Goal: Task Accomplishment & Management: Manage account settings

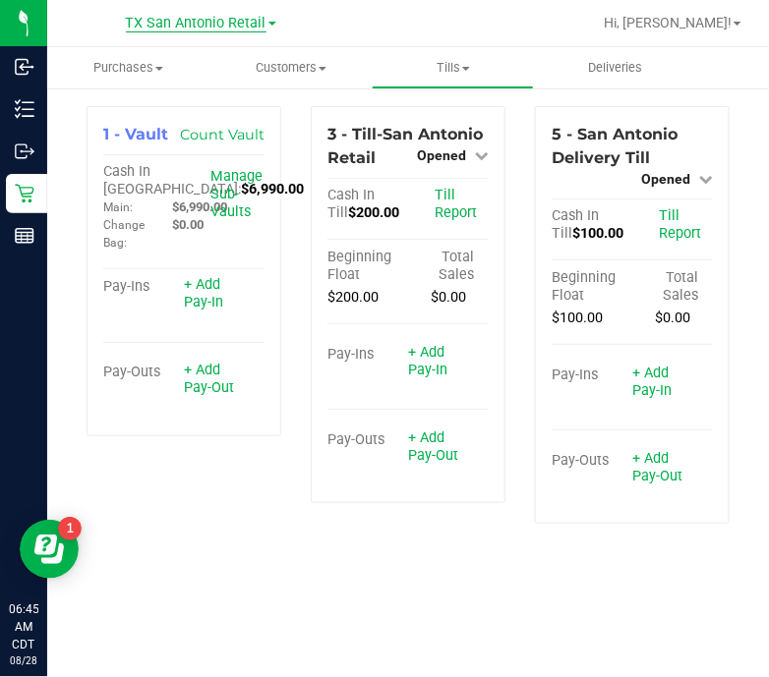
click at [212, 31] on span "TX San Antonio Retail" at bounding box center [196, 24] width 141 height 18
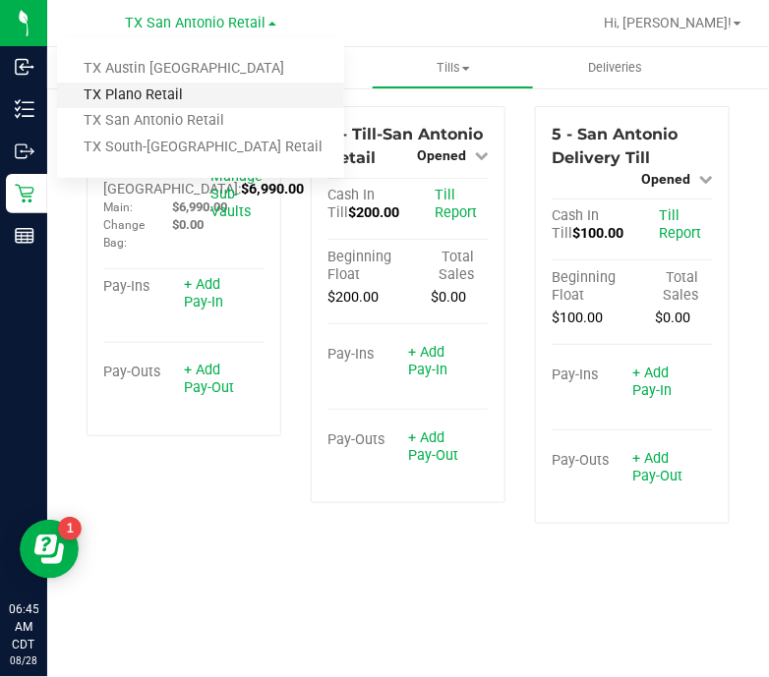
click at [197, 99] on link "TX Plano Retail" at bounding box center [200, 96] width 287 height 27
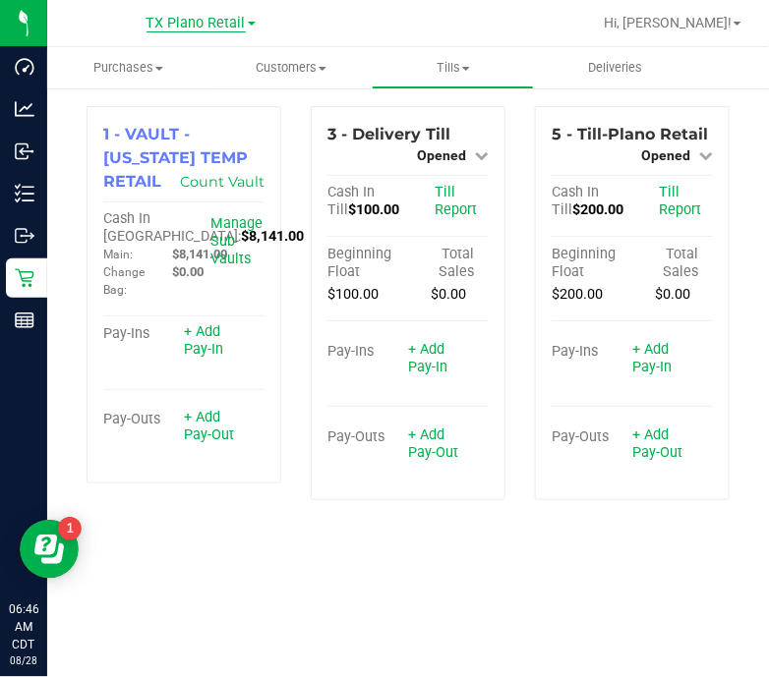
click at [197, 22] on span "TX Plano Retail" at bounding box center [195, 24] width 99 height 18
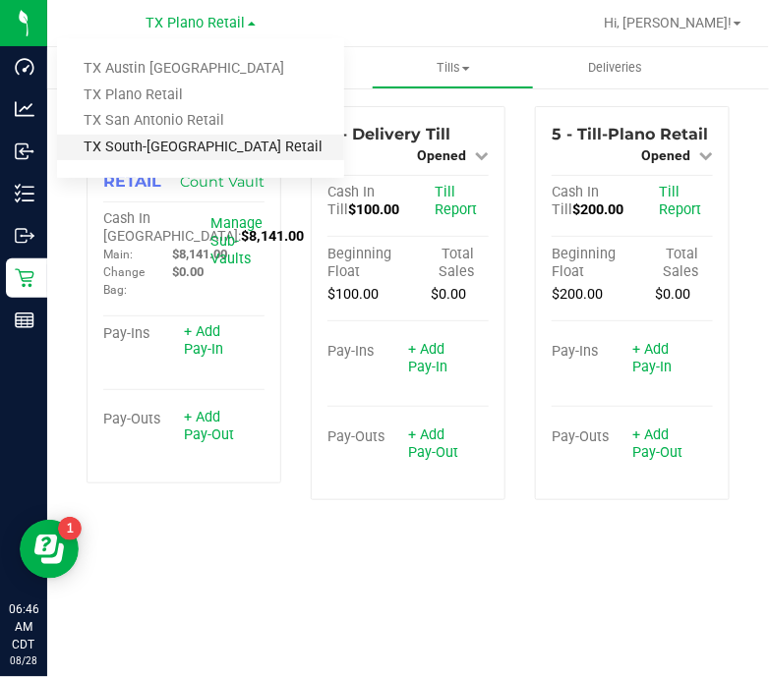
click at [187, 143] on link "TX South-Austin Retail" at bounding box center [200, 148] width 287 height 27
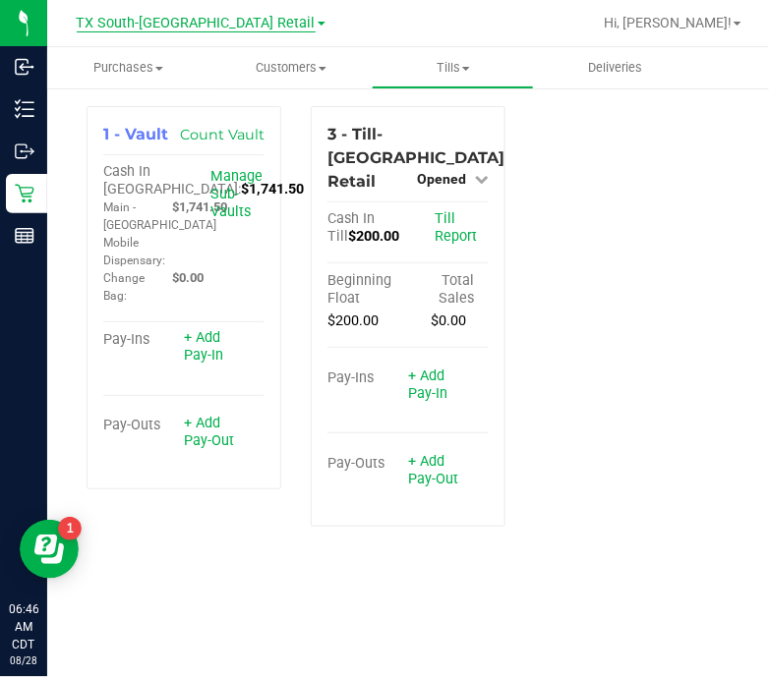
click at [192, 29] on span "TX South-Austin Retail" at bounding box center [196, 24] width 239 height 18
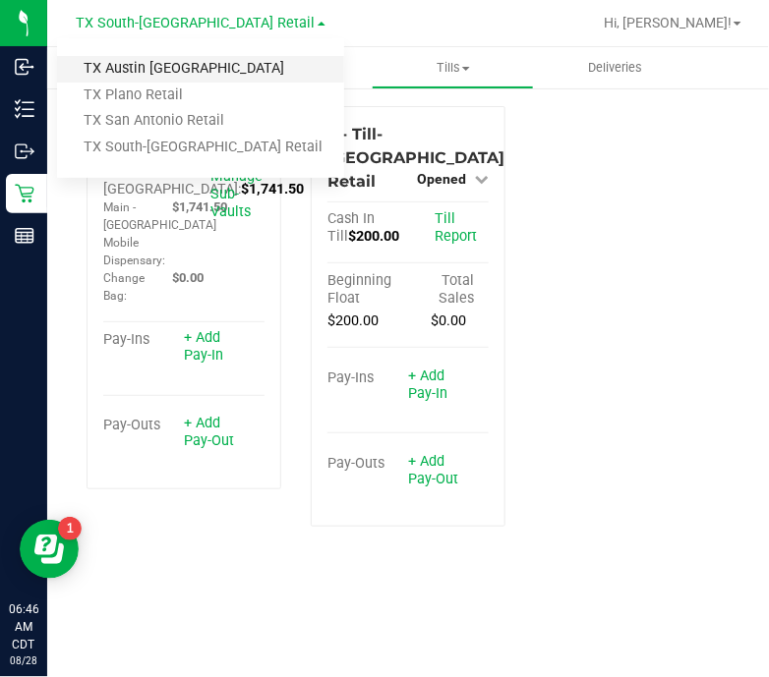
click at [192, 68] on link "TX Austin [GEOGRAPHIC_DATA]" at bounding box center [200, 69] width 287 height 27
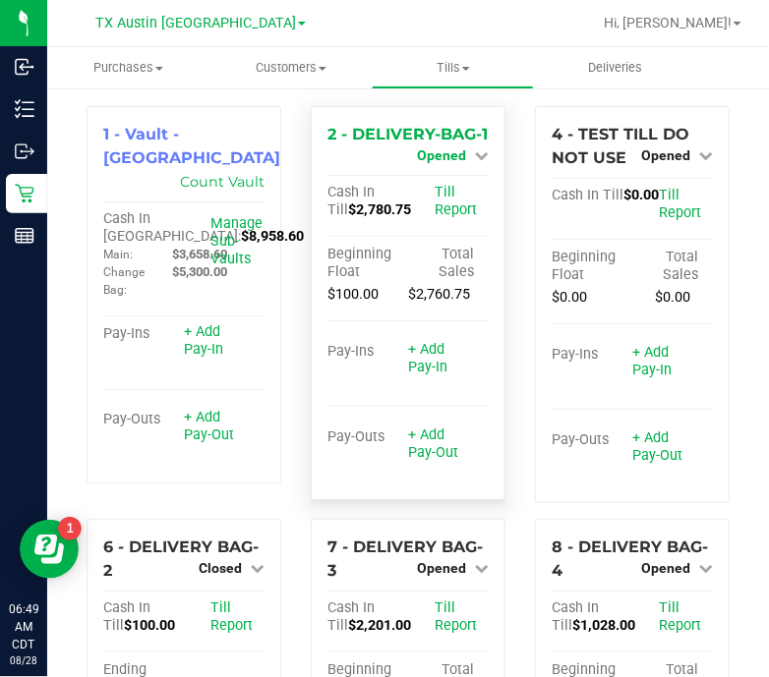
click at [437, 154] on span "Opened" at bounding box center [441, 155] width 49 height 16
click at [440, 181] on link "Close Till" at bounding box center [444, 173] width 53 height 16
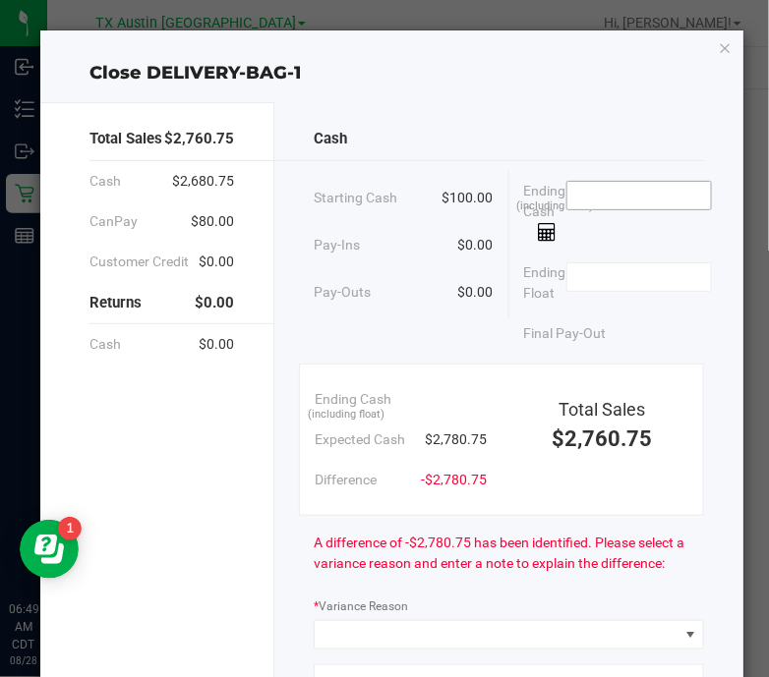
click at [665, 203] on input at bounding box center [639, 196] width 145 height 28
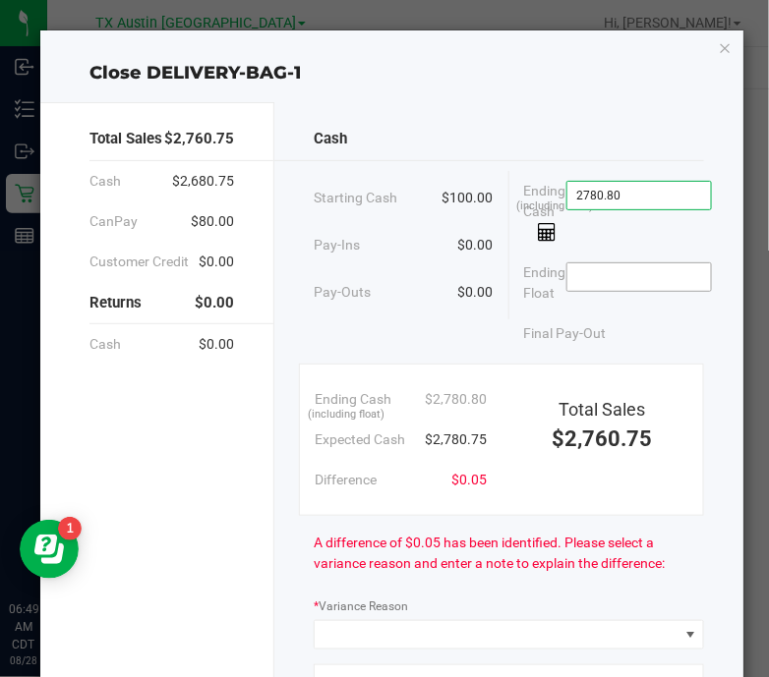
type input "$2,780.80"
click at [674, 279] on input at bounding box center [639, 277] width 145 height 28
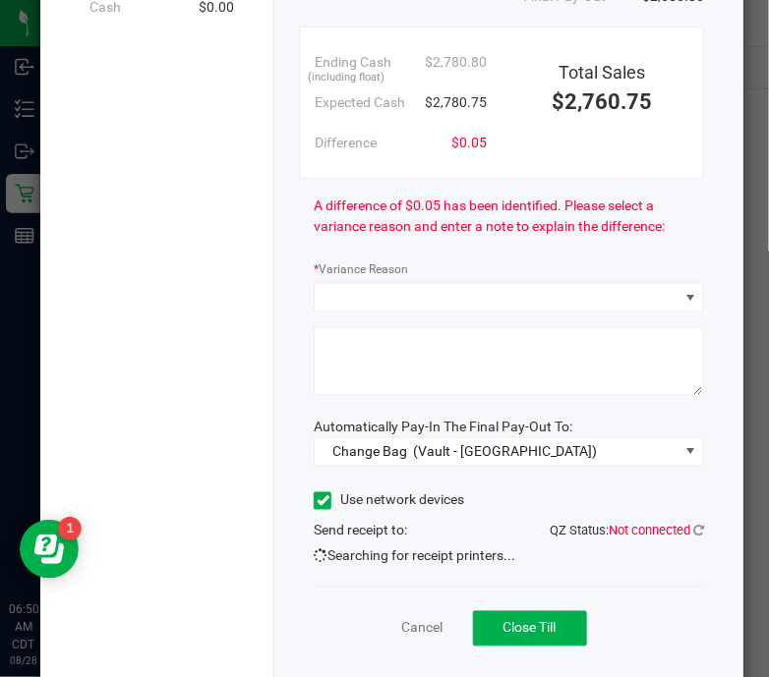
scroll to position [374, 0]
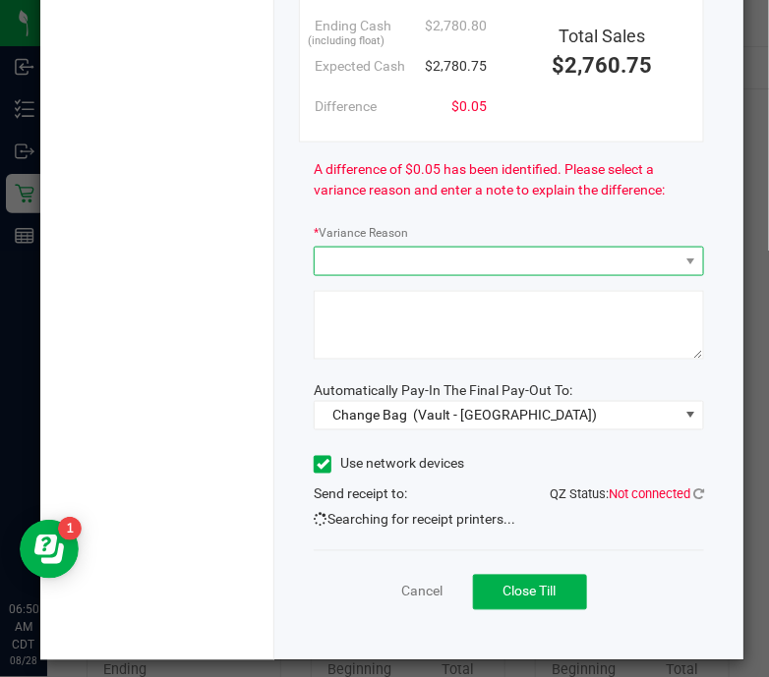
type input "$100.00"
click at [560, 258] on span at bounding box center [497, 262] width 364 height 28
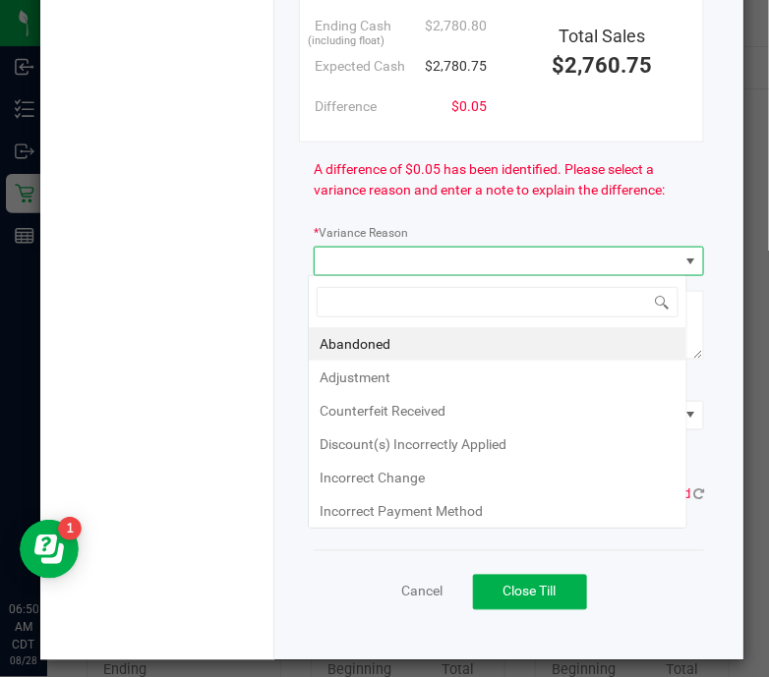
scroll to position [29, 379]
click at [482, 349] on li "Abandoned" at bounding box center [498, 343] width 378 height 33
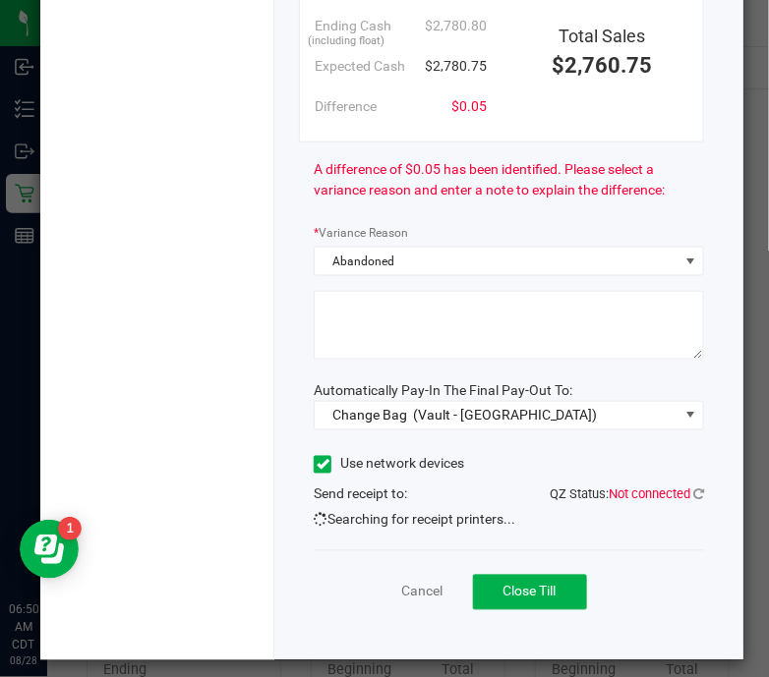
click at [535, 320] on textarea at bounding box center [509, 325] width 390 height 69
drag, startPoint x: 535, startPoint y: 321, endPoint x: 610, endPoint y: 420, distance: 123.5
click at [610, 420] on div "Cash Starting Cash $100.00 Pay-Ins $0.00 Pay-Outs $0.00 Ending Cash (including …" at bounding box center [508, 195] width 469 height 932
type textarea "Pt abandoned change."
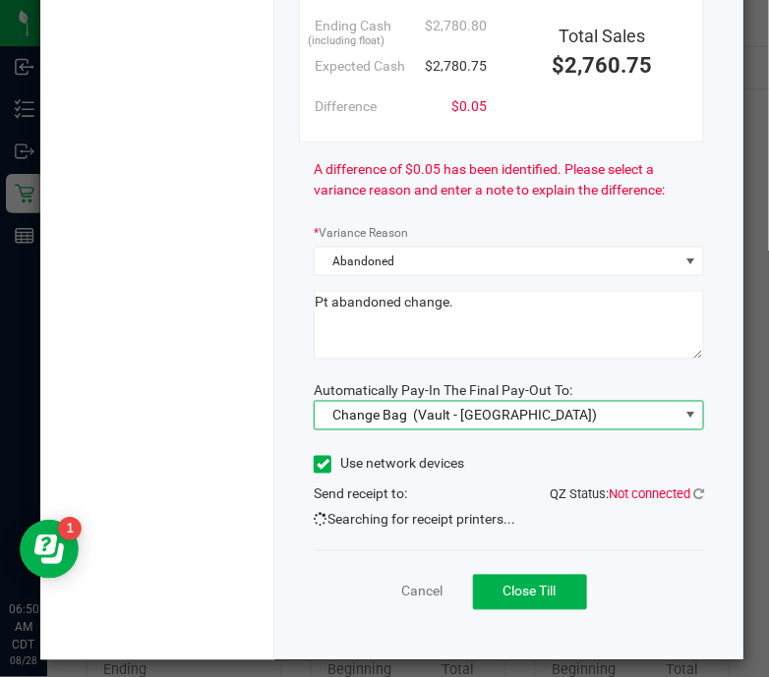
click at [610, 420] on span "Change Bag (Vault - Austin DC)" at bounding box center [497, 416] width 364 height 28
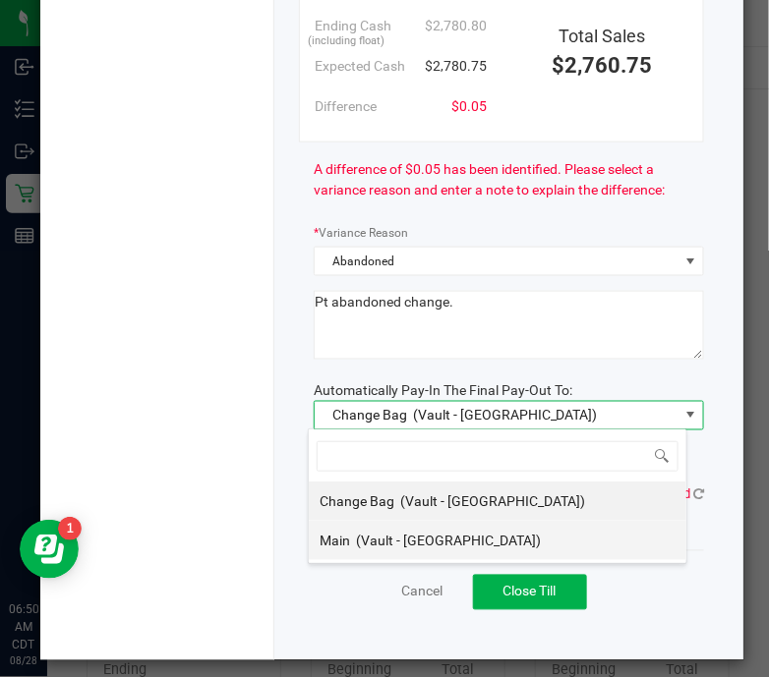
click at [520, 542] on li "Main (Vault - Austin DC)" at bounding box center [498, 540] width 378 height 39
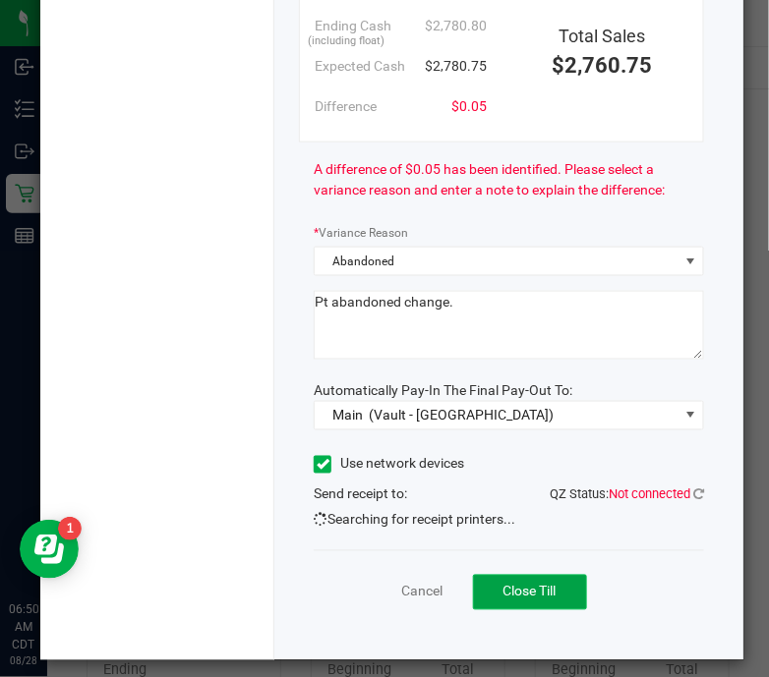
click at [538, 587] on span "Close Till" at bounding box center [529, 592] width 53 height 16
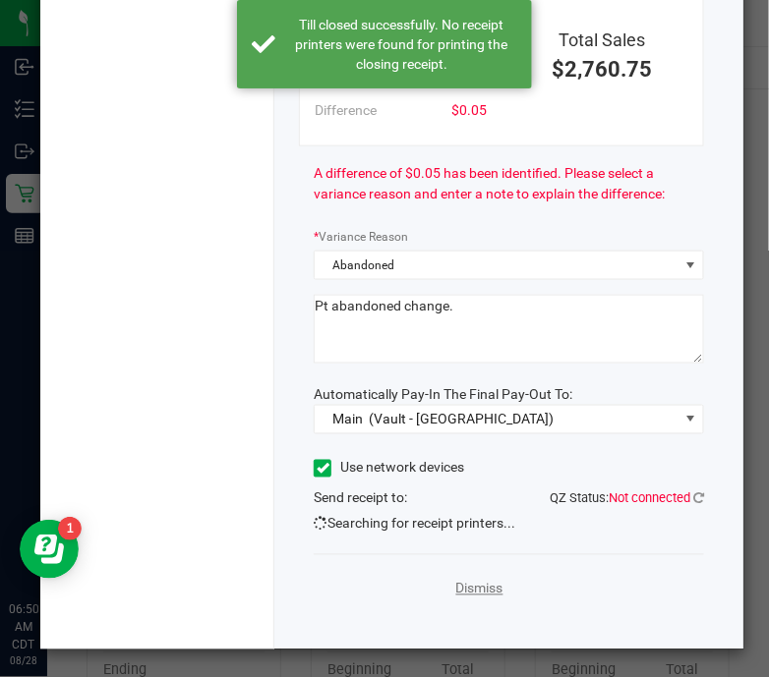
click at [466, 592] on link "Dismiss" at bounding box center [479, 589] width 47 height 21
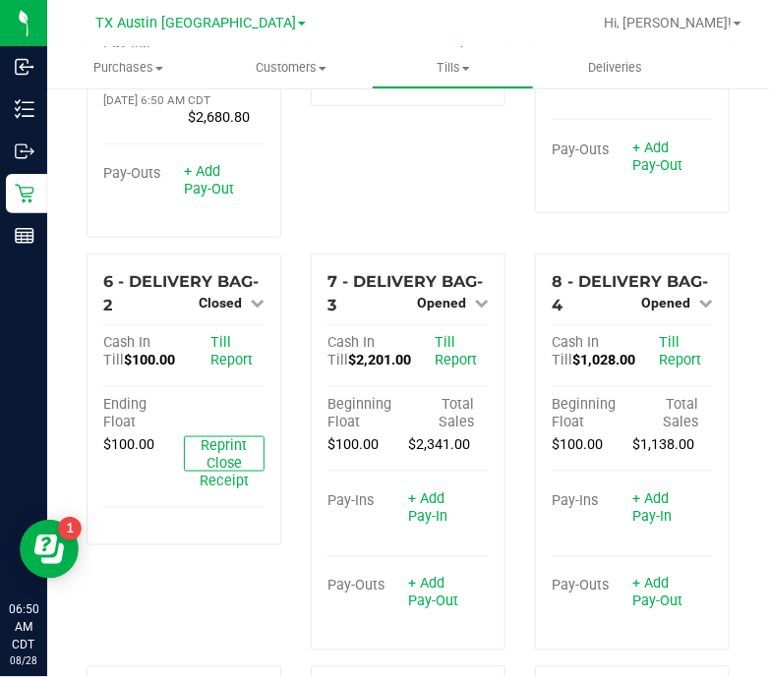
scroll to position [299, 0]
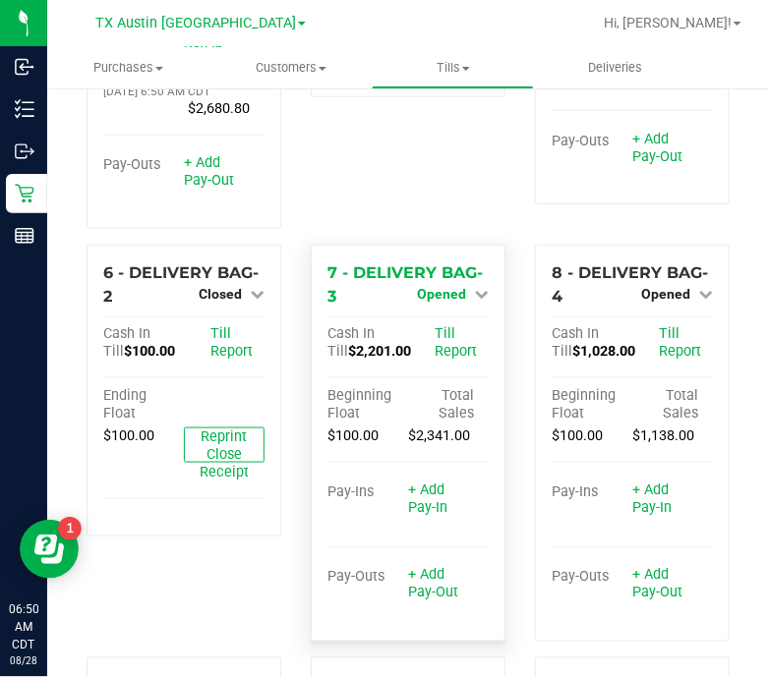
click at [437, 286] on span "Opened" at bounding box center [441, 294] width 49 height 16
click at [436, 326] on link "Close Till" at bounding box center [444, 334] width 53 height 16
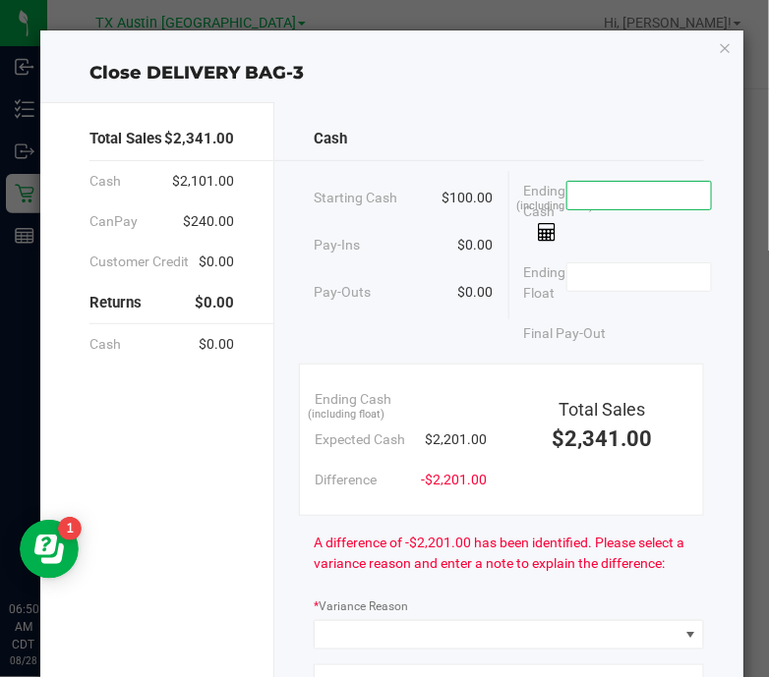
click at [652, 191] on input at bounding box center [639, 196] width 145 height 28
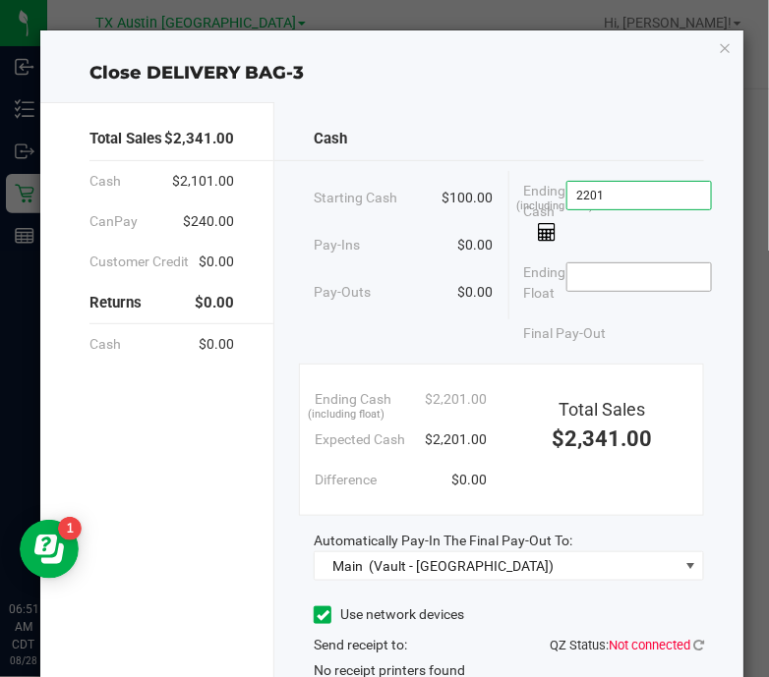
type input "$2,201.00"
click at [650, 286] on input at bounding box center [639, 277] width 145 height 28
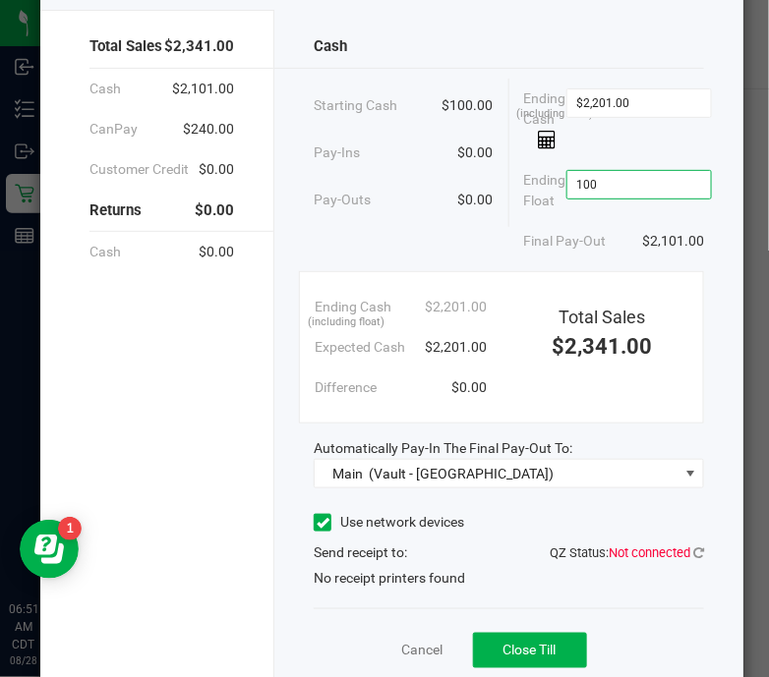
scroll to position [162, 0]
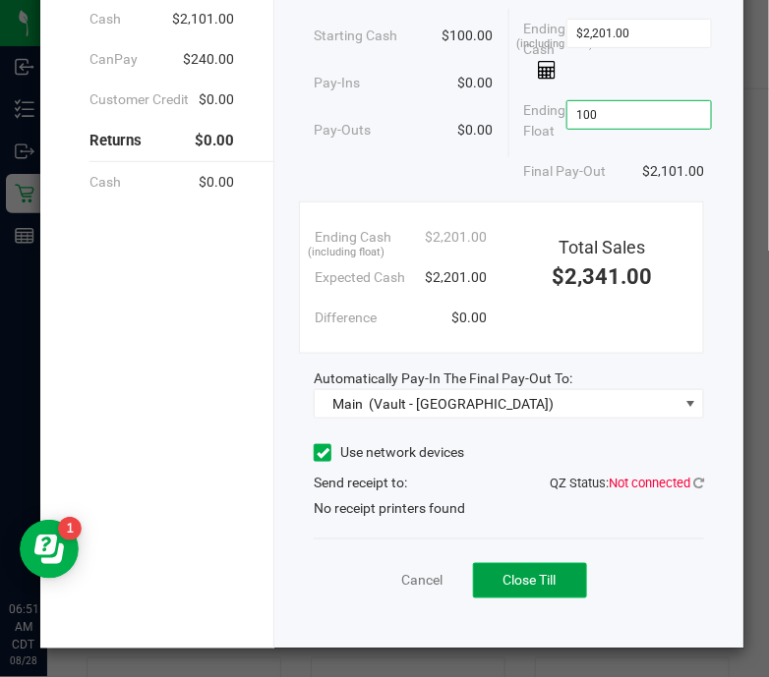
type input "$100.00"
click at [521, 576] on span "Close Till" at bounding box center [529, 580] width 53 height 16
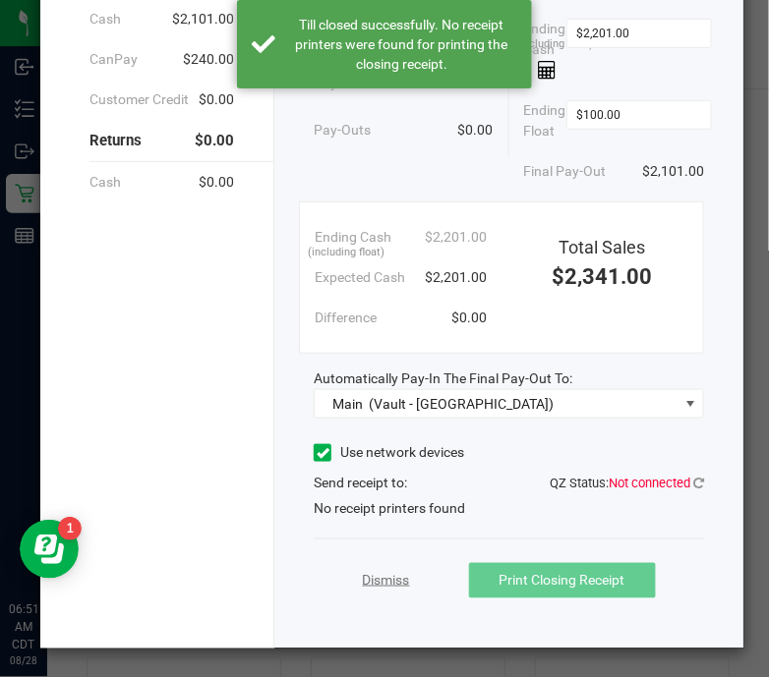
click at [380, 580] on link "Dismiss" at bounding box center [386, 580] width 47 height 21
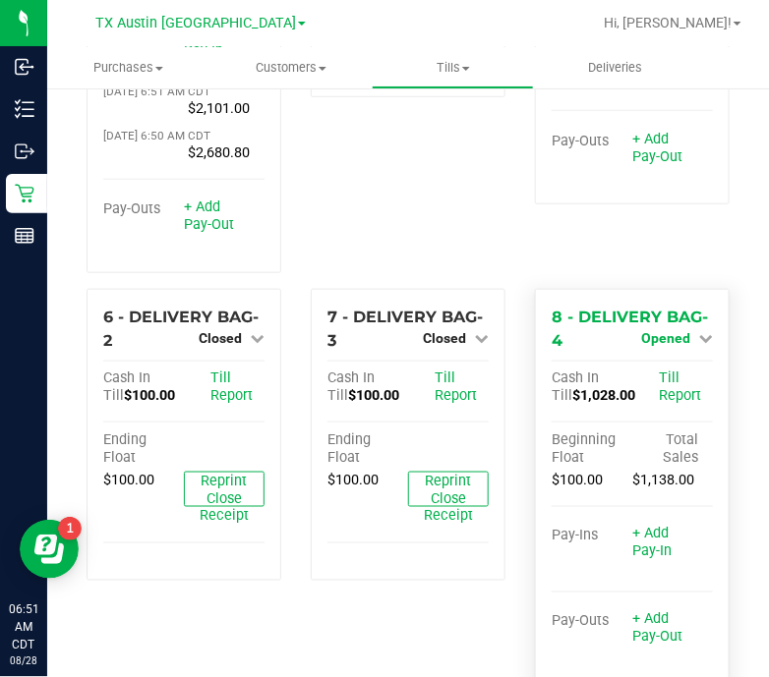
click at [661, 330] on span "Opened" at bounding box center [665, 338] width 49 height 16
click at [657, 371] on link "Close Till" at bounding box center [668, 379] width 53 height 16
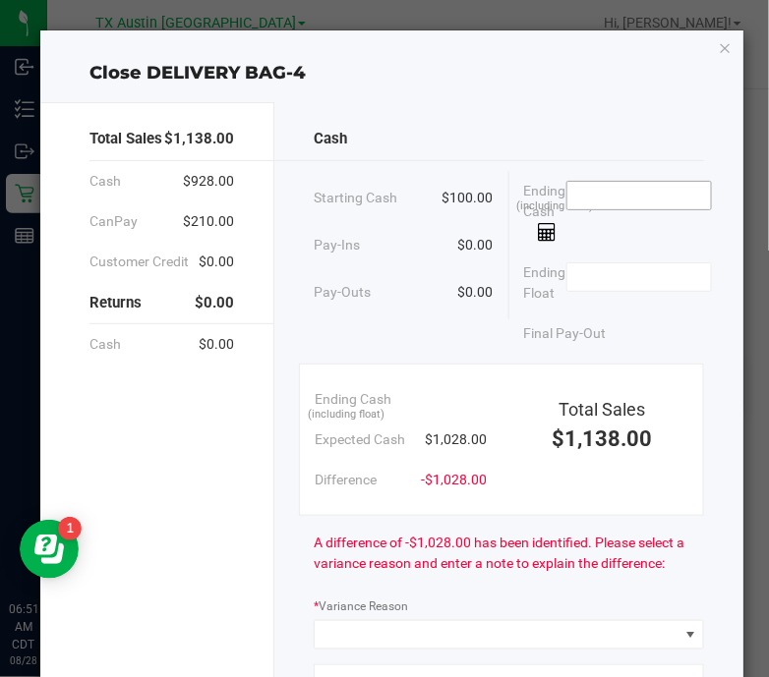
click at [648, 194] on input at bounding box center [639, 196] width 145 height 28
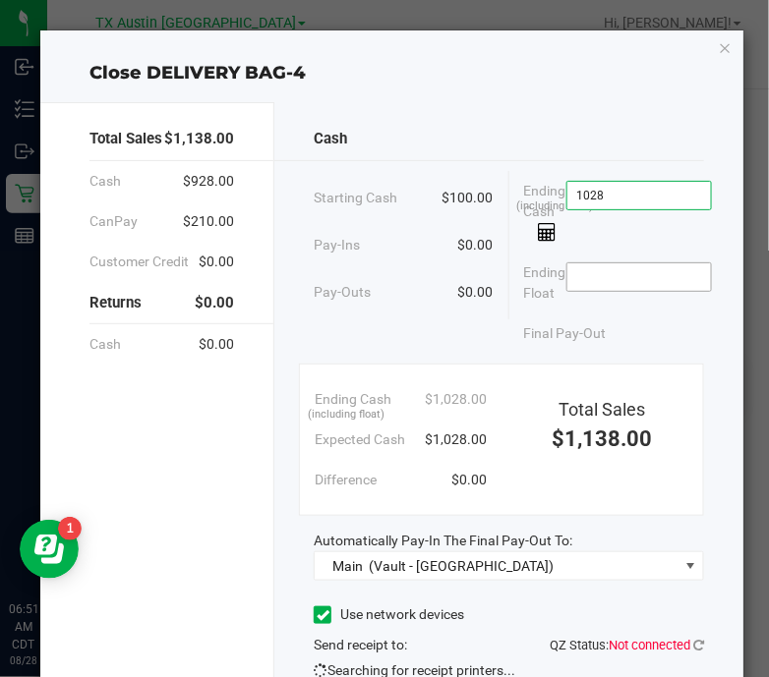
type input "$1,028.00"
click at [659, 280] on input at bounding box center [639, 277] width 145 height 28
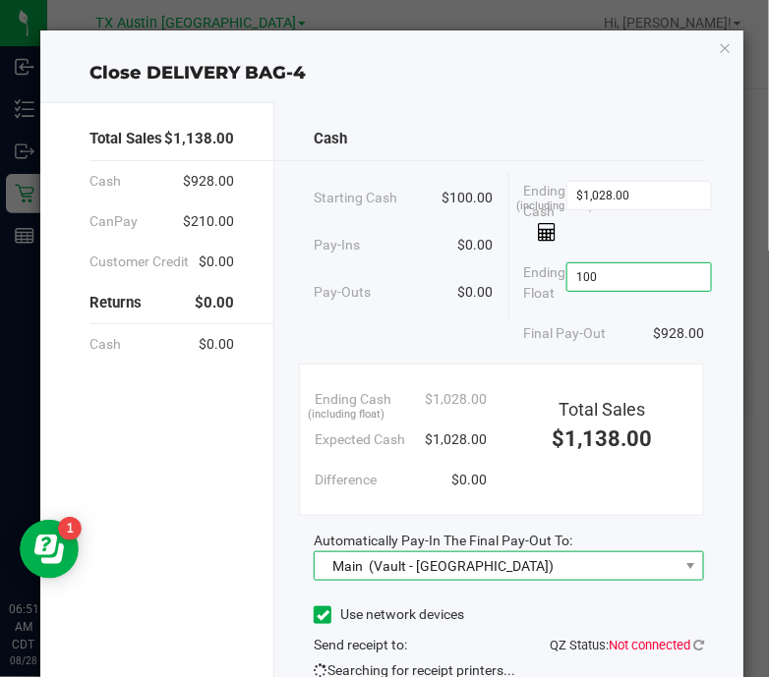
type input "$100.00"
click at [554, 576] on span "Main (Vault - Austin DC)" at bounding box center [497, 567] width 364 height 28
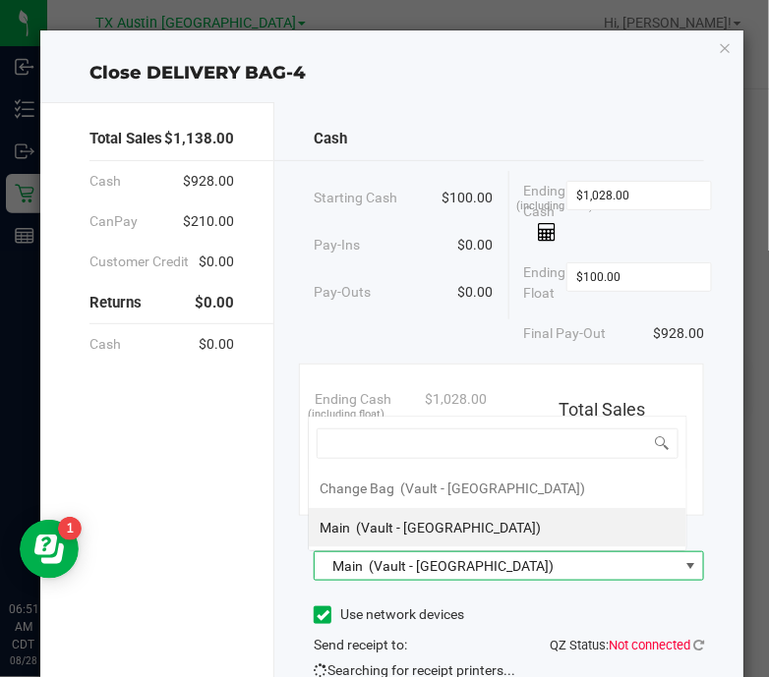
scroll to position [29, 379]
click at [556, 521] on li "Main (Vault - Austin DC)" at bounding box center [498, 527] width 378 height 39
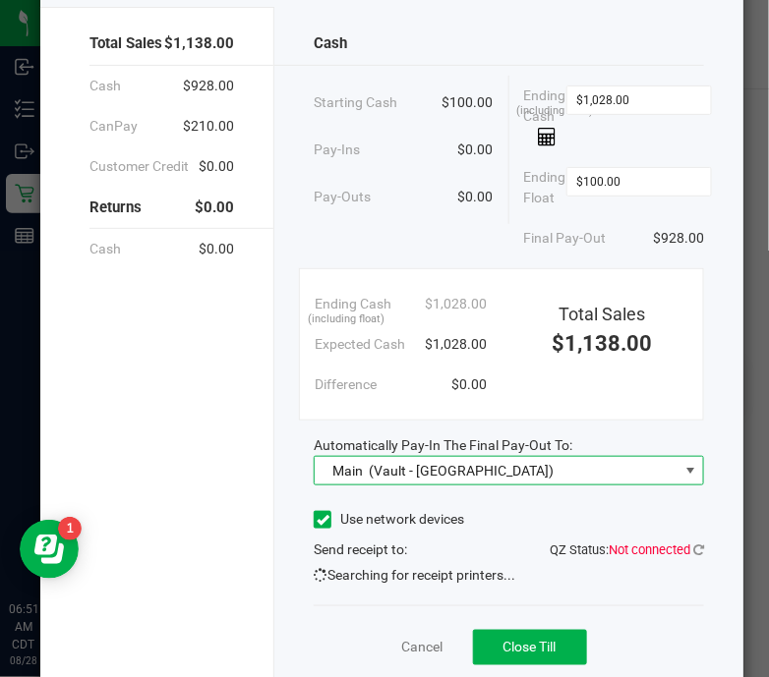
scroll to position [162, 0]
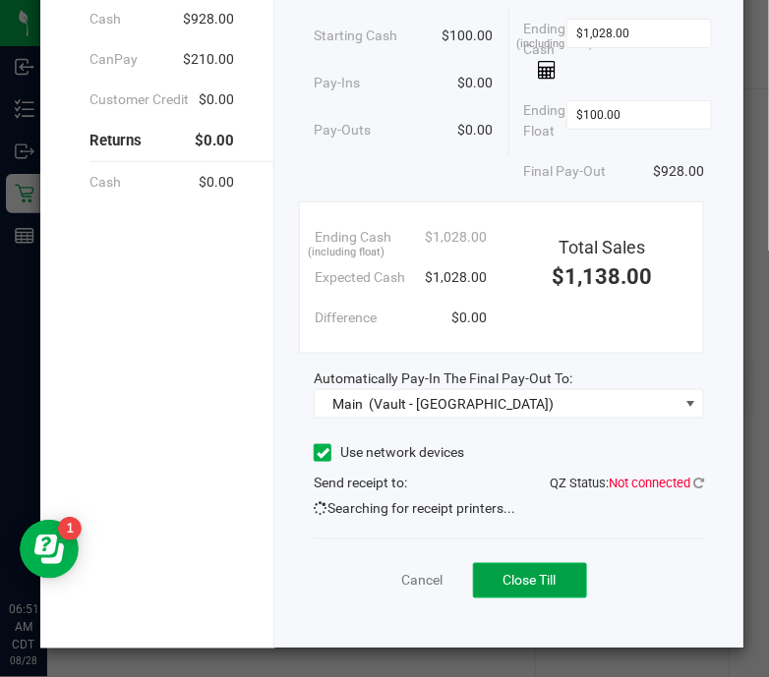
click at [521, 576] on span "Close Till" at bounding box center [529, 580] width 53 height 16
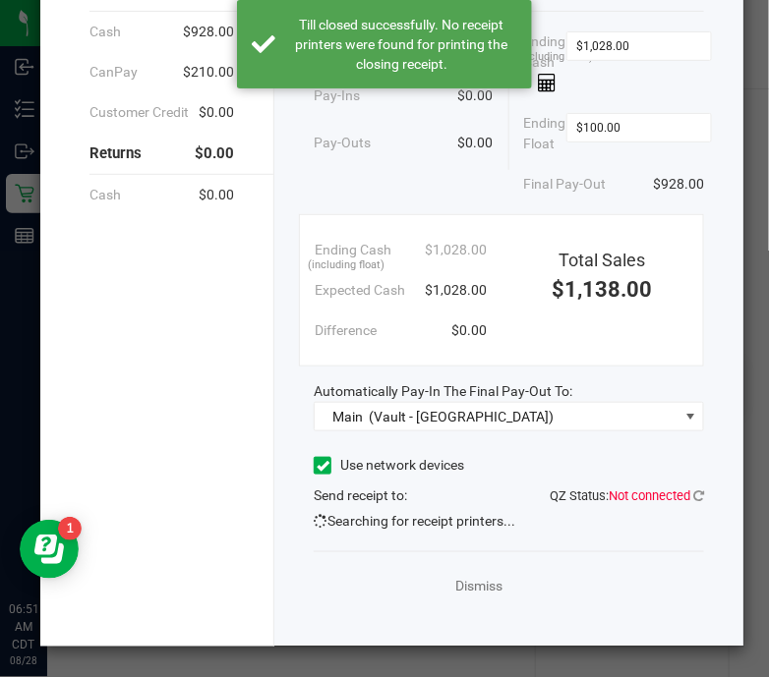
scroll to position [147, 0]
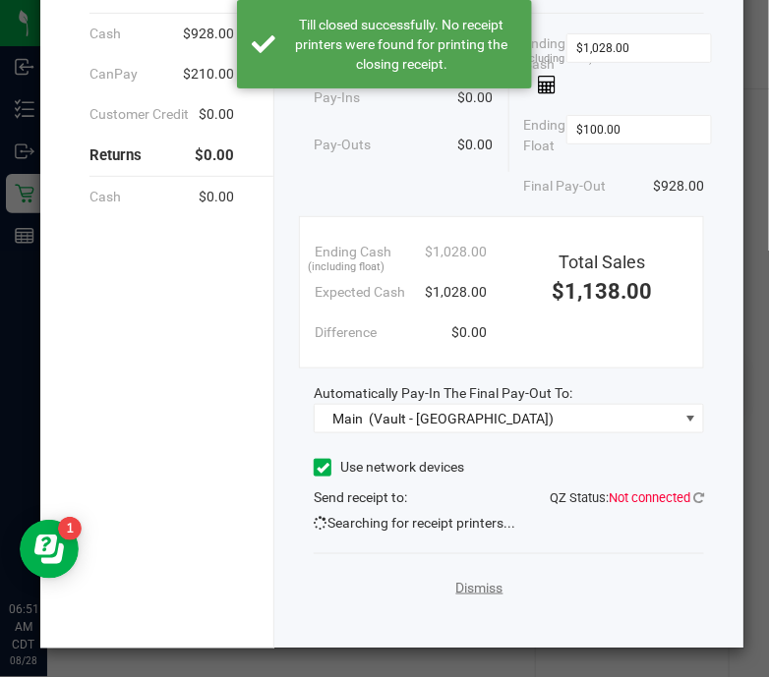
click at [474, 585] on link "Dismiss" at bounding box center [479, 588] width 47 height 21
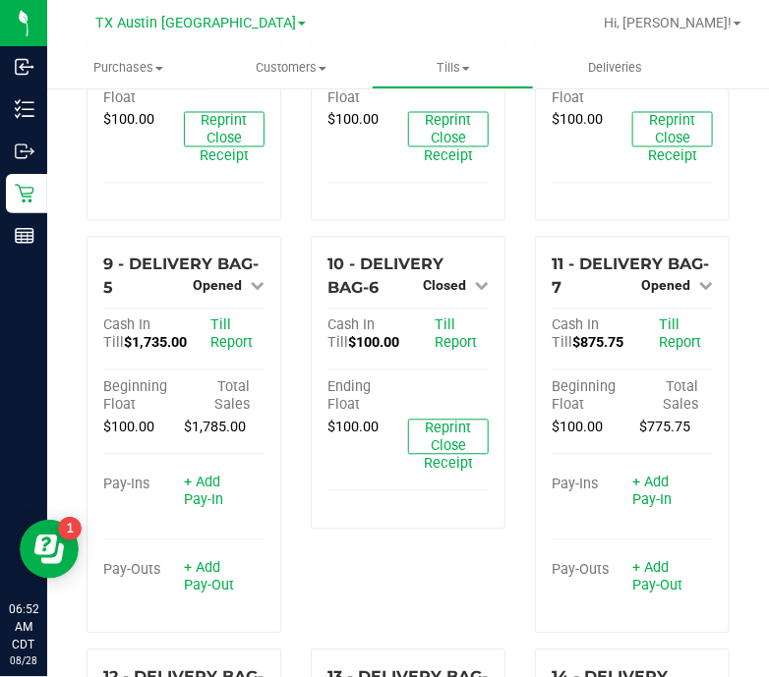
scroll to position [716, 0]
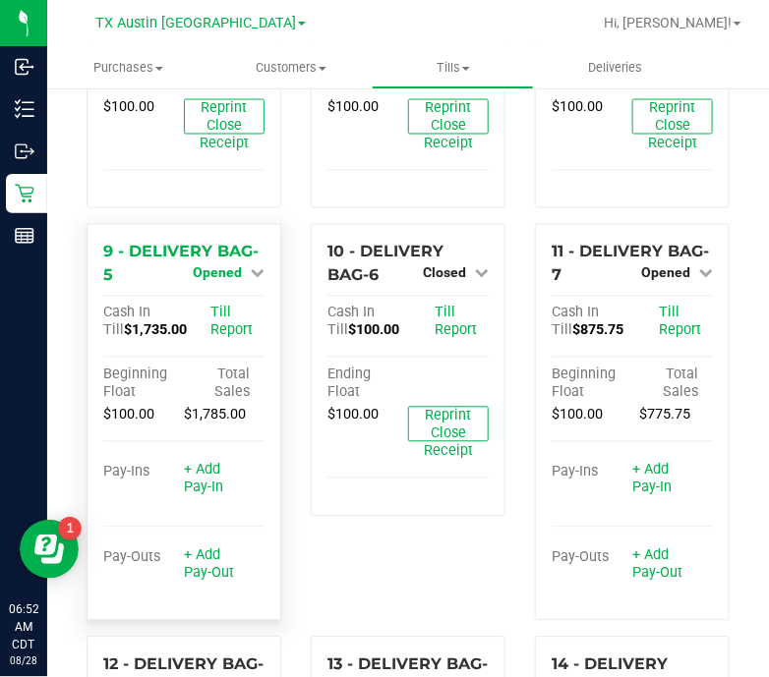
click at [234, 265] on span "Opened" at bounding box center [217, 273] width 49 height 16
click at [229, 307] on link "Close Till" at bounding box center [220, 315] width 53 height 16
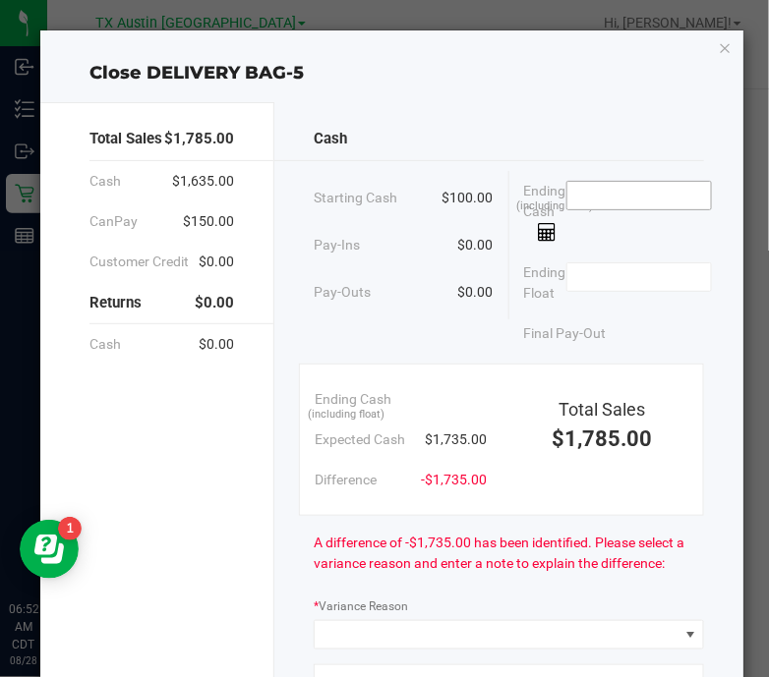
click at [658, 200] on input at bounding box center [639, 196] width 145 height 28
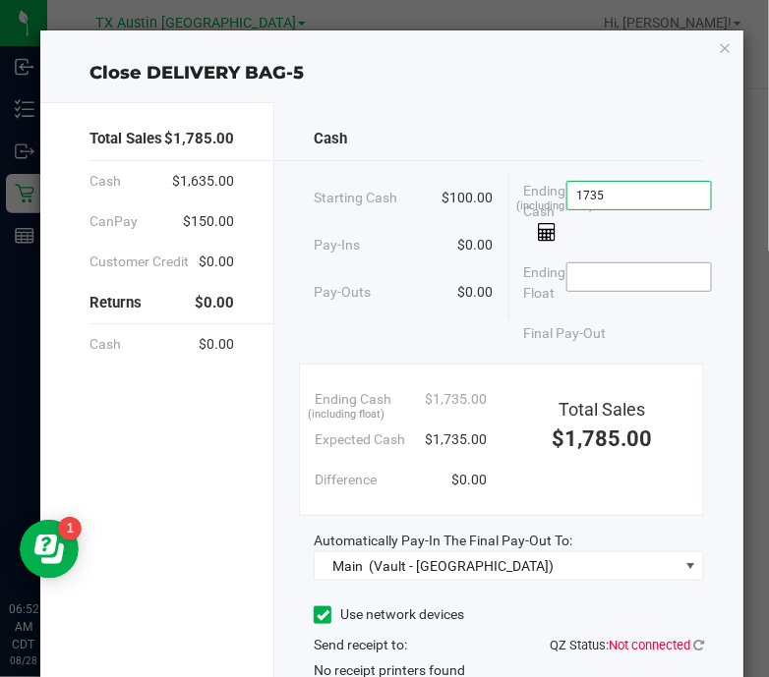
type input "$1,735.00"
click at [654, 282] on input at bounding box center [639, 277] width 145 height 28
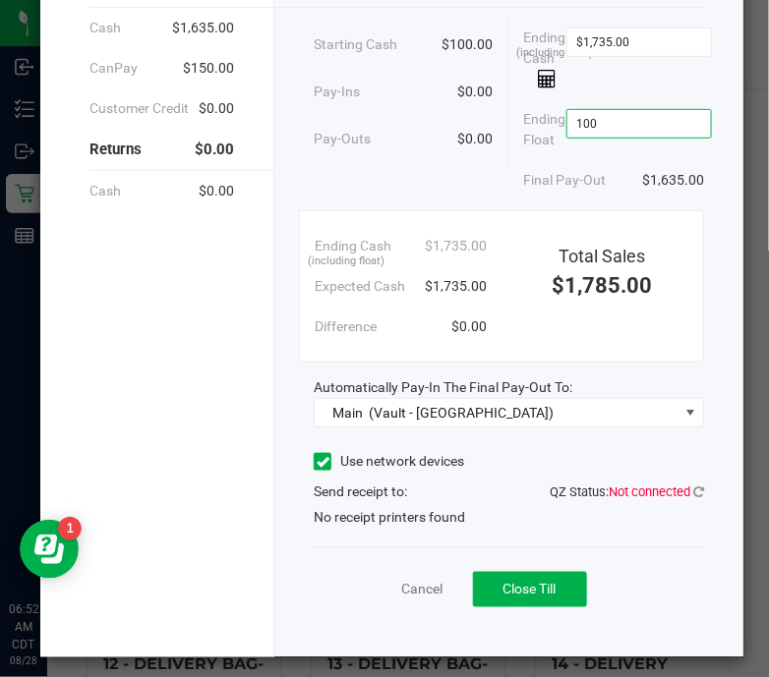
scroll to position [162, 0]
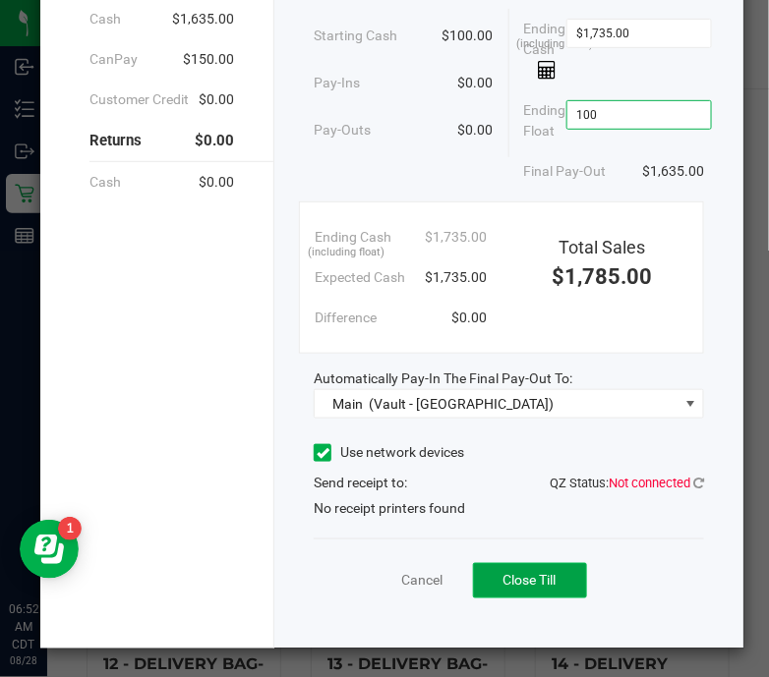
type input "$100.00"
click at [526, 572] on span "Close Till" at bounding box center [529, 580] width 53 height 16
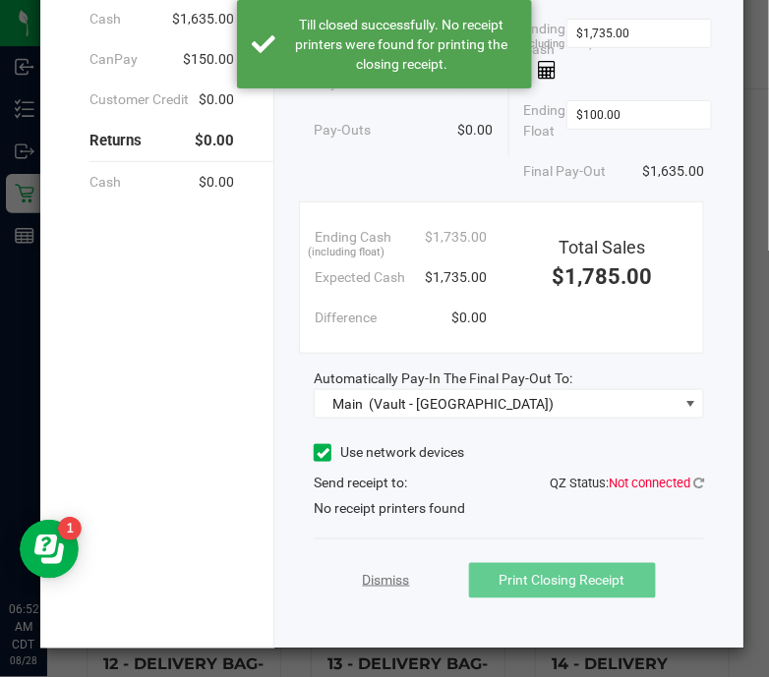
click at [374, 577] on link "Dismiss" at bounding box center [386, 580] width 47 height 21
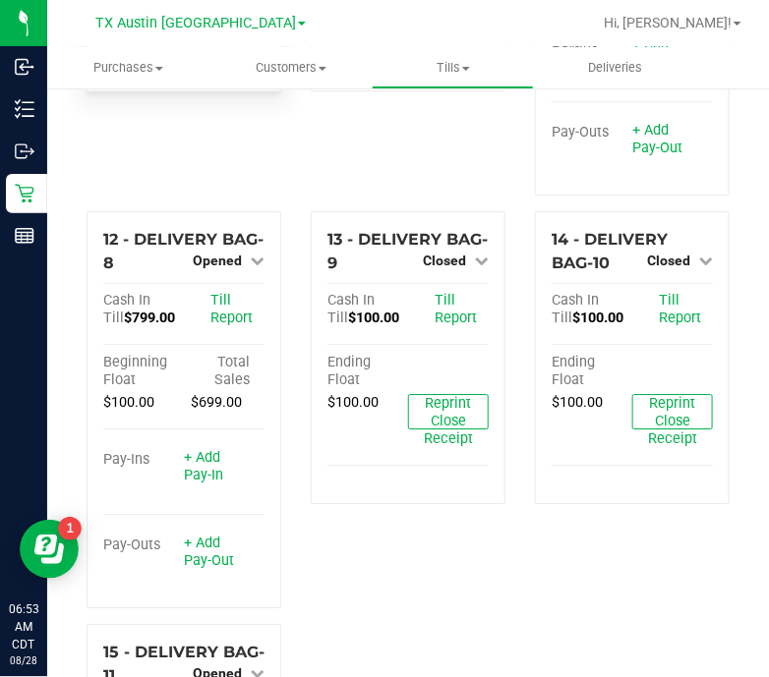
scroll to position [1144, 0]
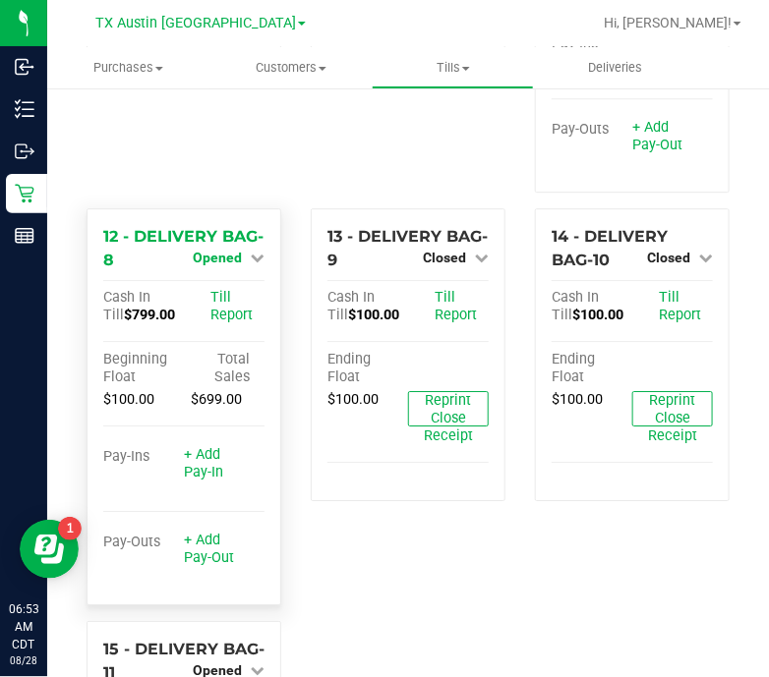
click at [215, 250] on span "Opened" at bounding box center [217, 258] width 49 height 16
click at [232, 291] on link "Close Till" at bounding box center [220, 299] width 53 height 16
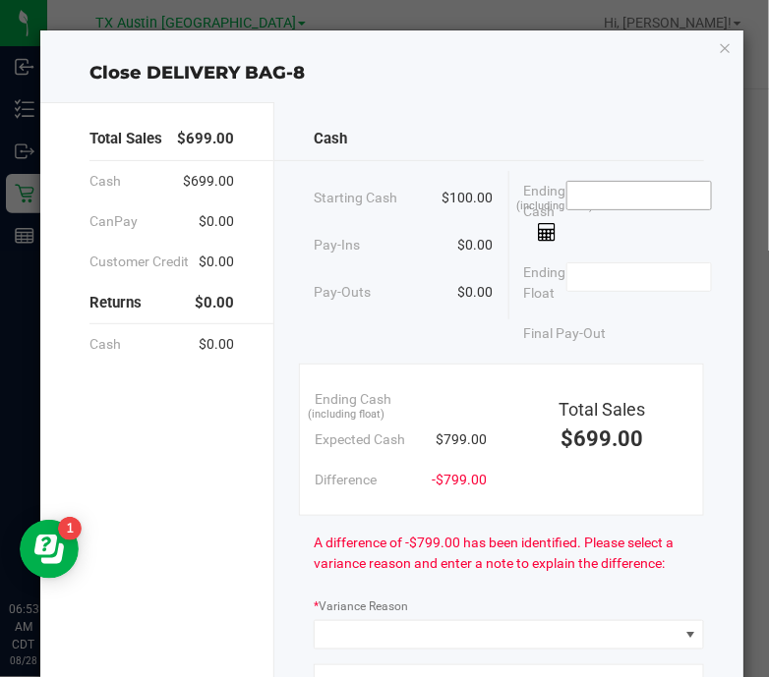
click at [666, 198] on input at bounding box center [639, 196] width 145 height 28
type input "$800.00"
click at [661, 284] on input at bounding box center [639, 277] width 145 height 28
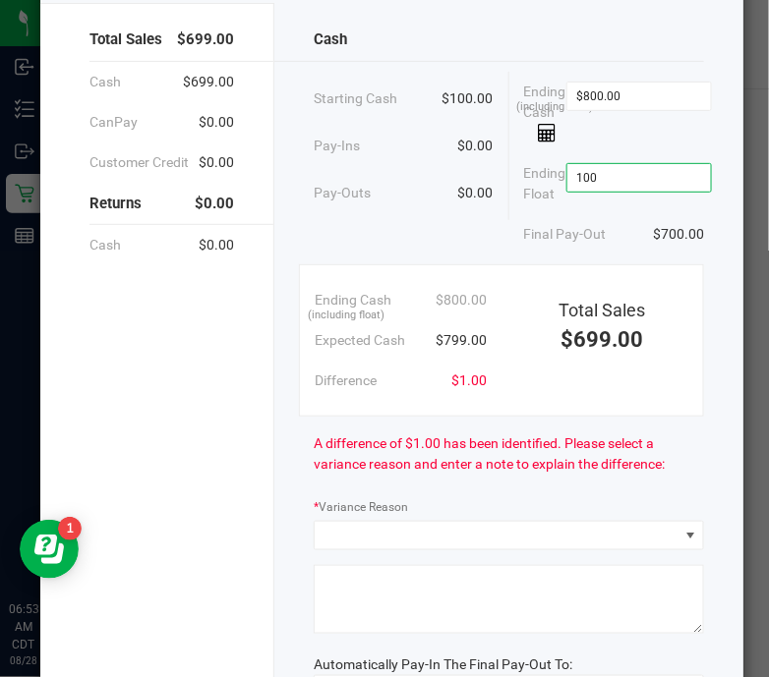
scroll to position [249, 0]
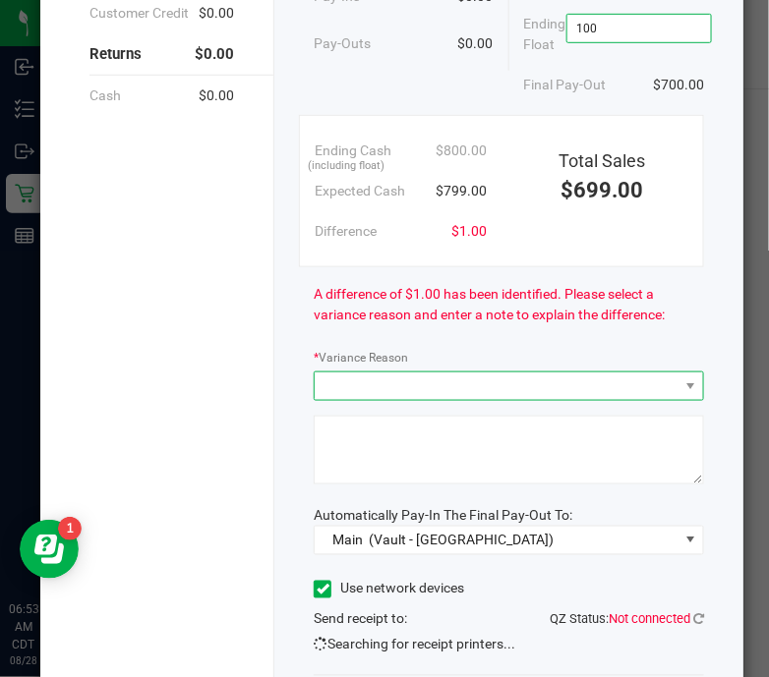
type input "$100.00"
click at [553, 383] on span at bounding box center [497, 387] width 364 height 28
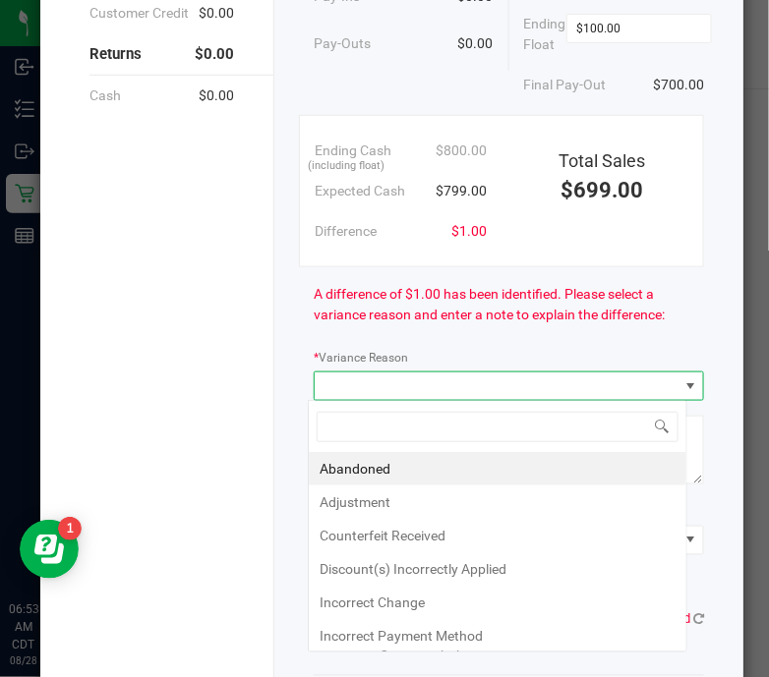
scroll to position [29, 379]
click at [499, 464] on li "Abandoned" at bounding box center [498, 468] width 378 height 33
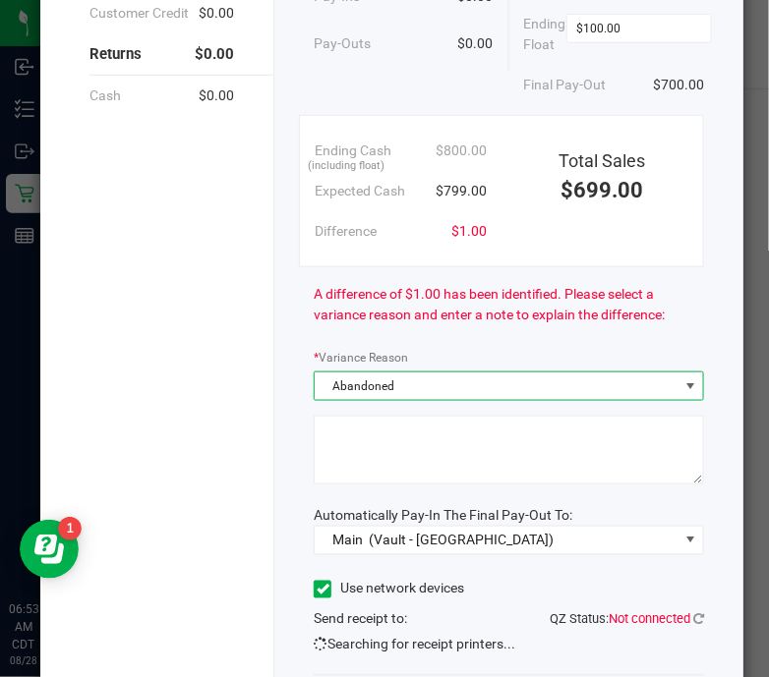
click at [546, 444] on textarea at bounding box center [509, 450] width 390 height 69
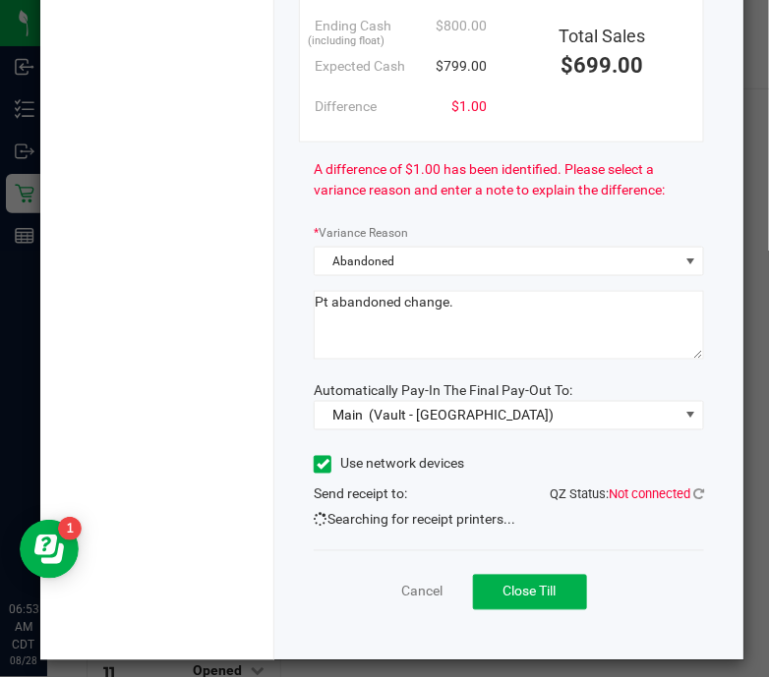
scroll to position [384, 0]
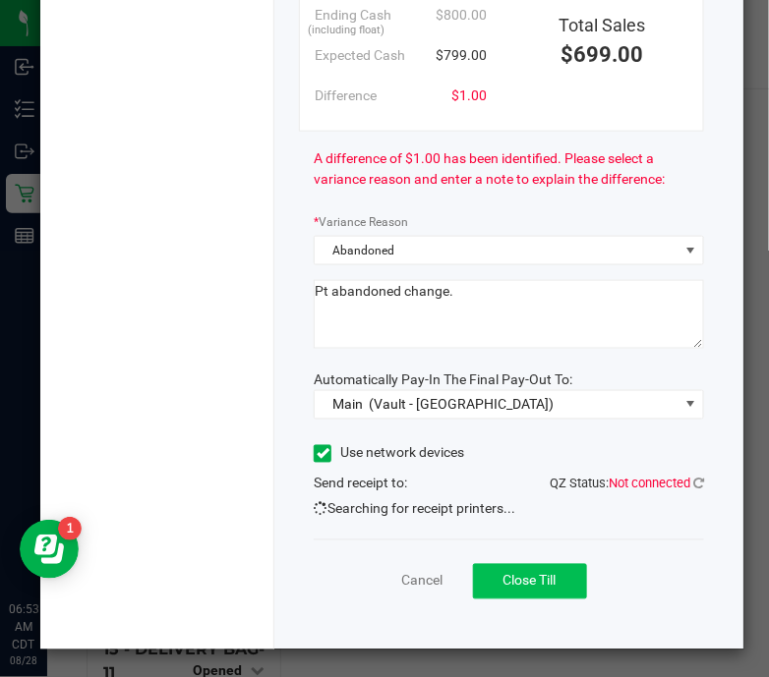
type textarea "Pt abandoned change."
click at [523, 577] on span "Close Till" at bounding box center [529, 581] width 53 height 16
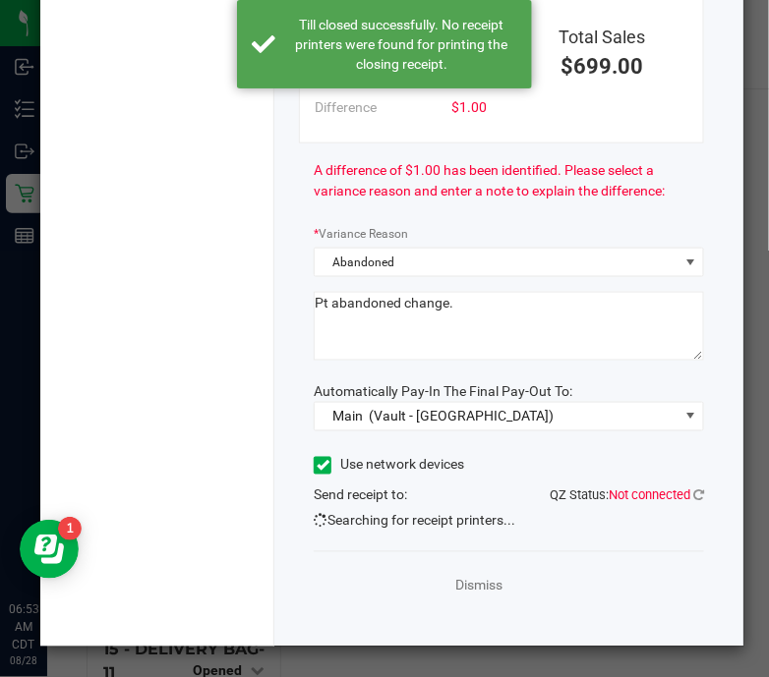
scroll to position [370, 0]
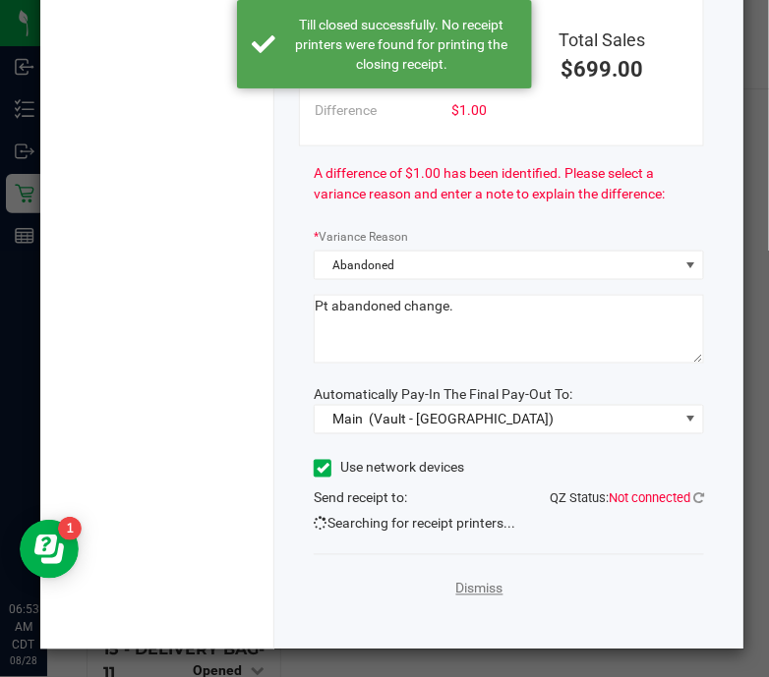
click at [474, 594] on link "Dismiss" at bounding box center [479, 589] width 47 height 21
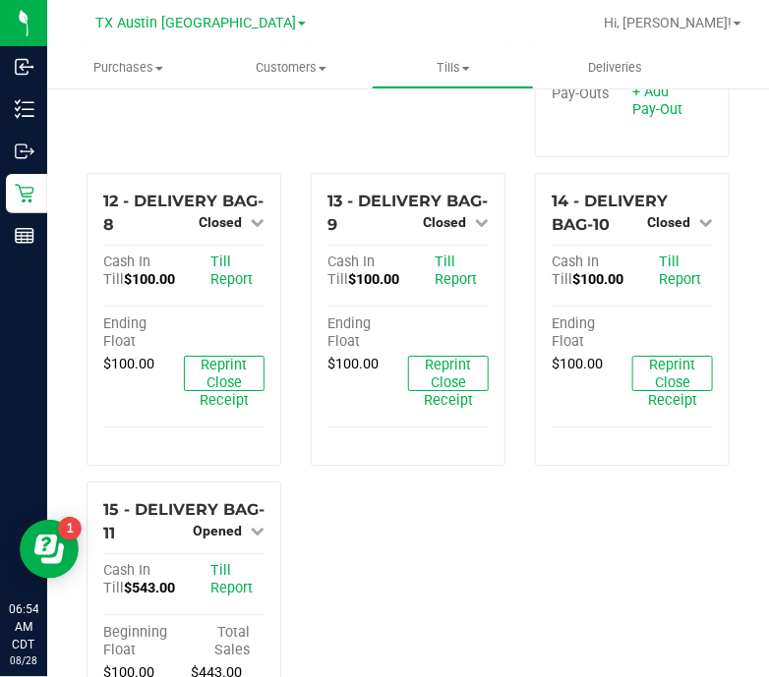
scroll to position [1196, 0]
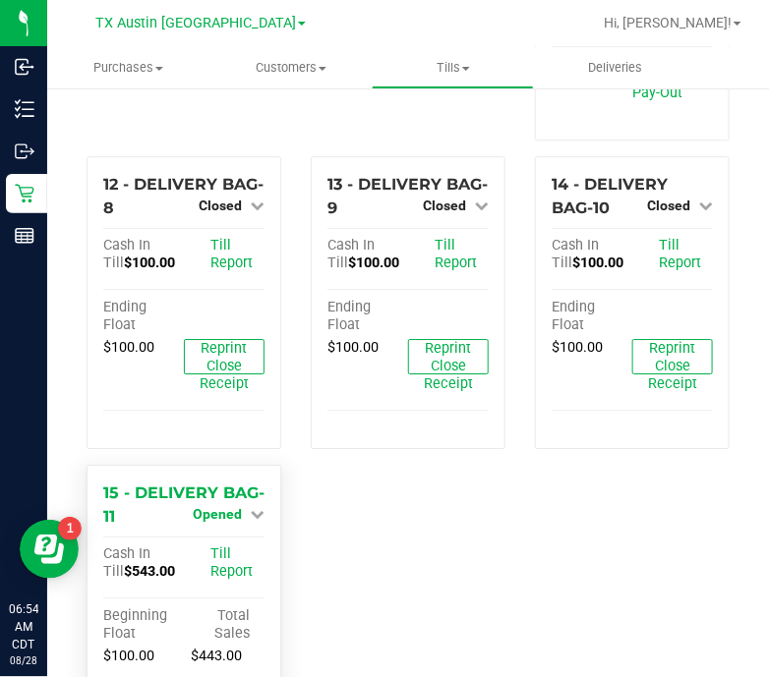
click at [235, 506] on span "Opened" at bounding box center [217, 514] width 49 height 16
click at [231, 547] on link "Close Till" at bounding box center [220, 555] width 53 height 16
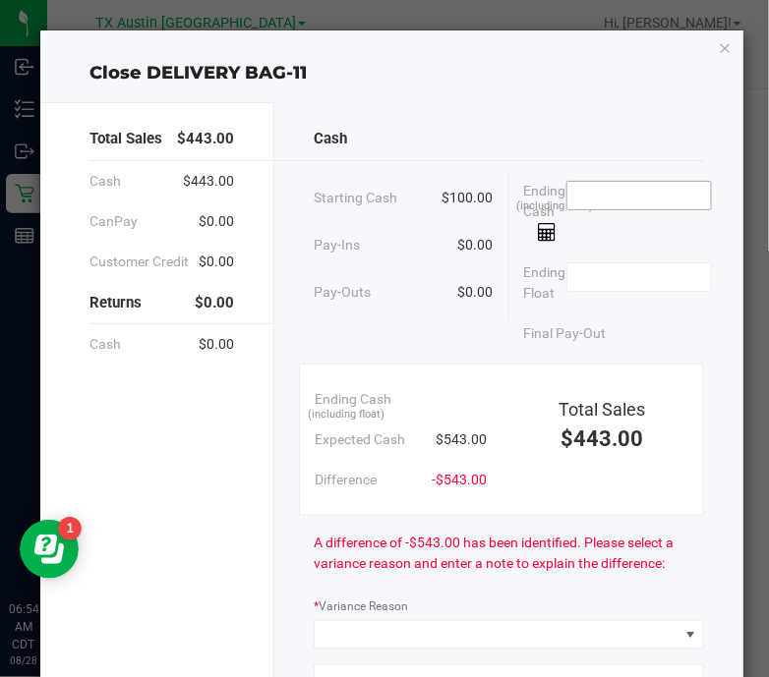
click at [634, 199] on input at bounding box center [639, 196] width 145 height 28
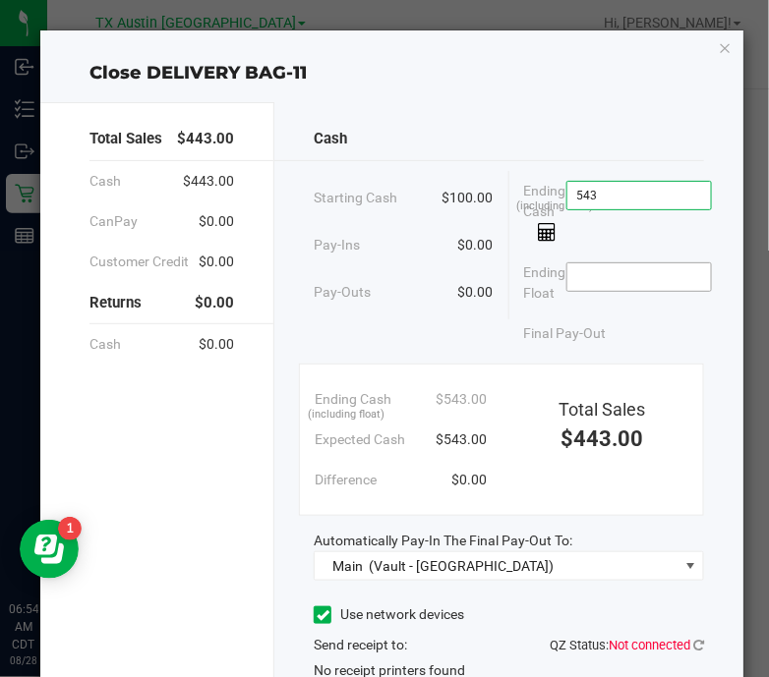
type input "$543.00"
click at [657, 273] on input at bounding box center [639, 277] width 145 height 28
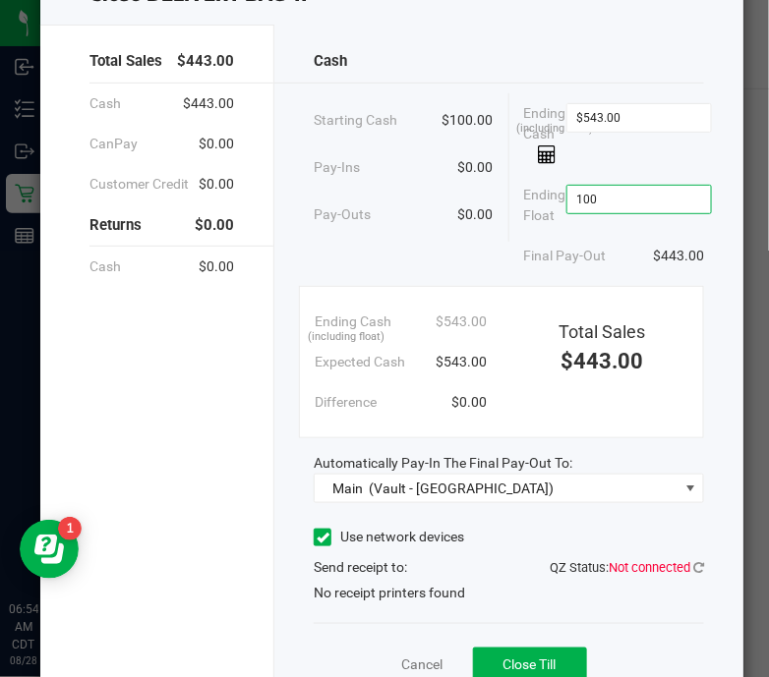
scroll to position [162, 0]
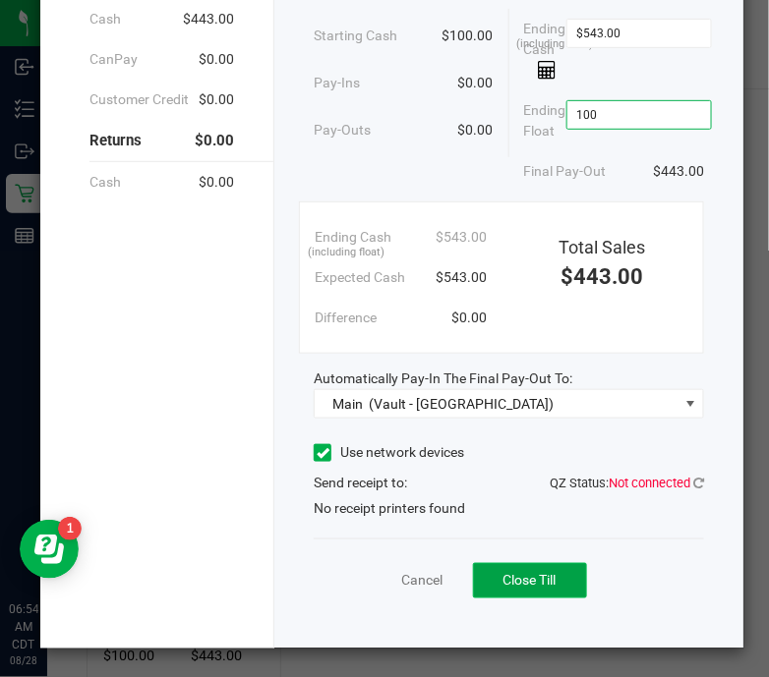
type input "$100.00"
click at [503, 579] on span "Close Till" at bounding box center [529, 580] width 53 height 16
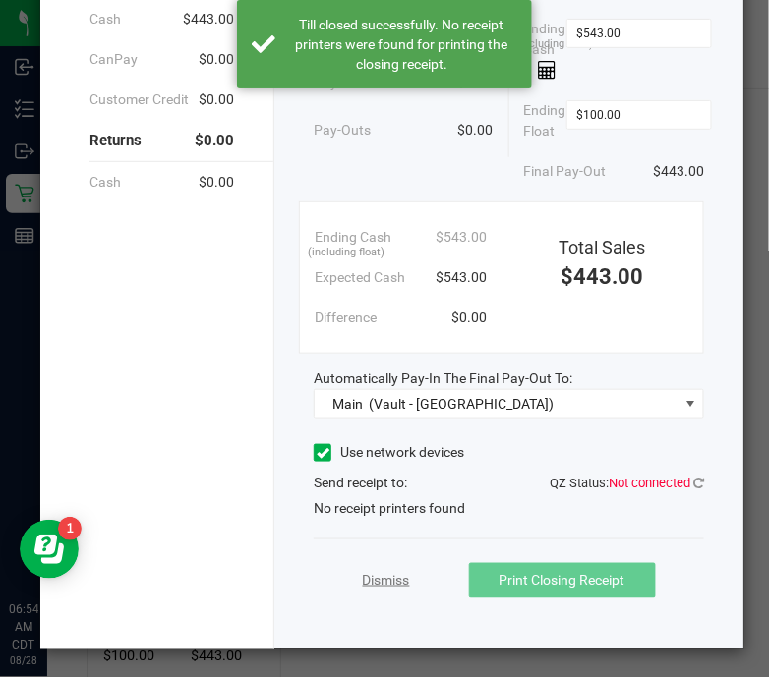
click at [377, 577] on link "Dismiss" at bounding box center [386, 580] width 47 height 21
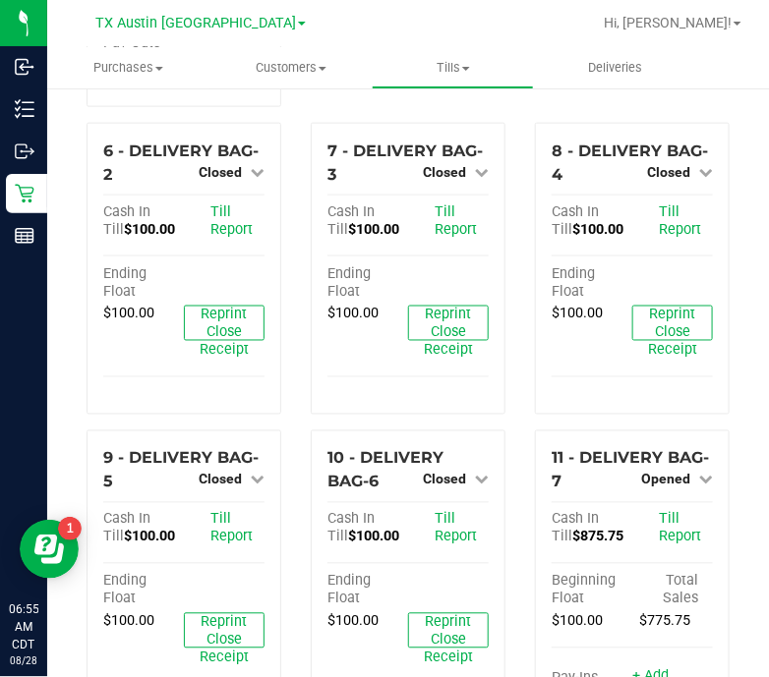
scroll to position [503, 0]
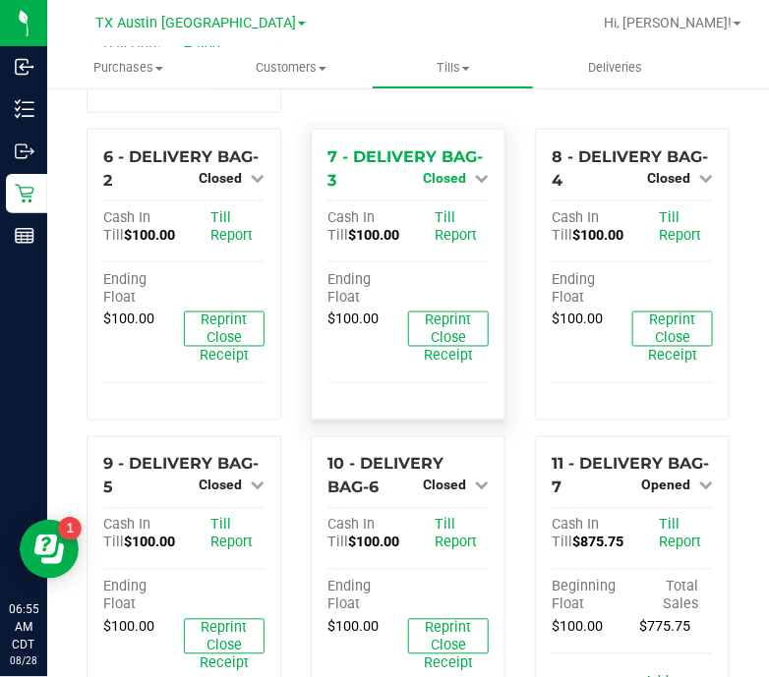
click at [438, 170] on span "Closed" at bounding box center [444, 178] width 43 height 16
click at [439, 210] on link "Open Till" at bounding box center [444, 218] width 52 height 16
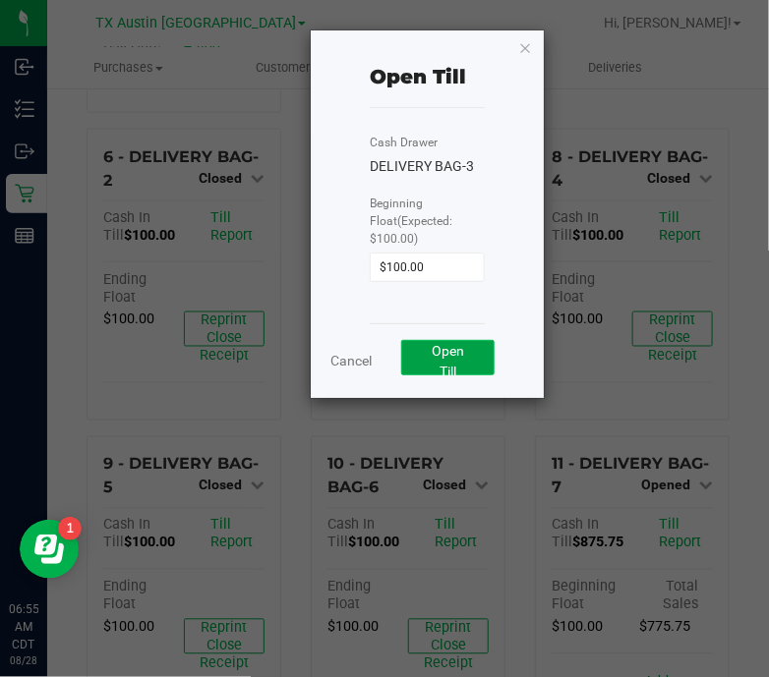
click at [449, 343] on span "Open Till" at bounding box center [448, 361] width 32 height 36
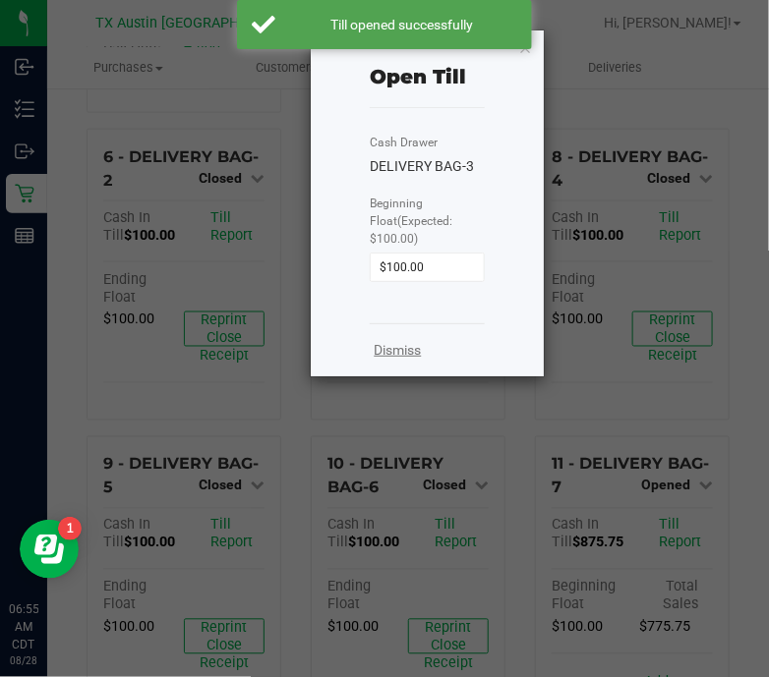
click at [393, 340] on link "Dismiss" at bounding box center [398, 350] width 47 height 21
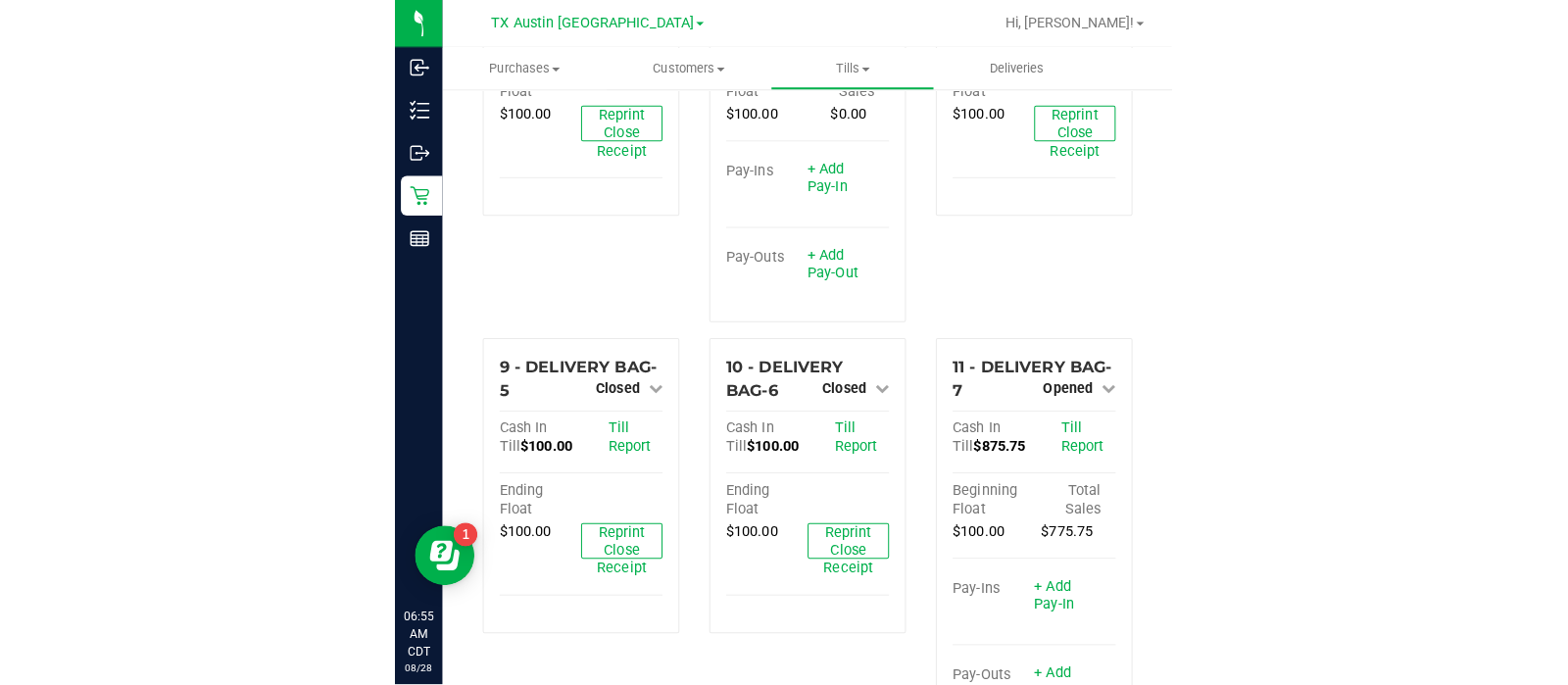
scroll to position [713, 0]
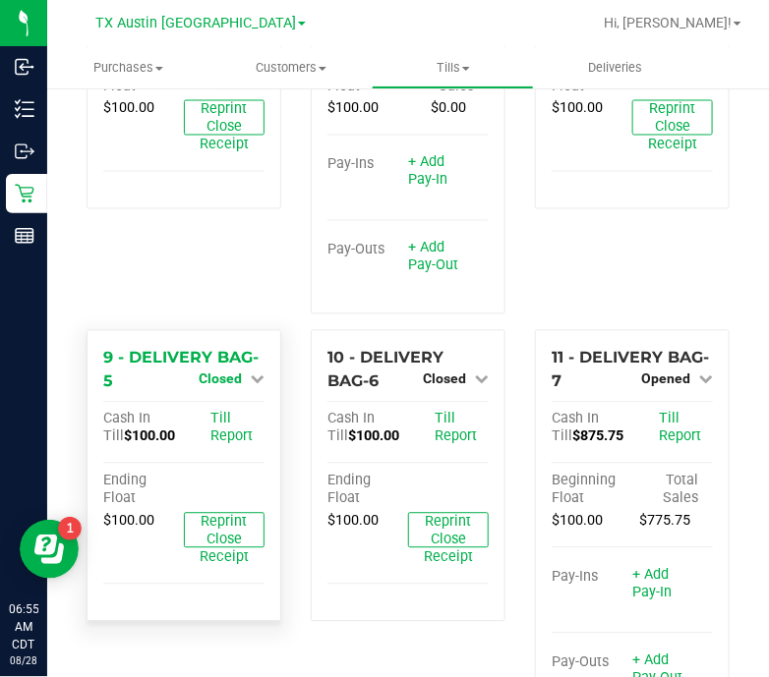
click at [231, 372] on span "Closed" at bounding box center [220, 380] width 43 height 16
click at [228, 412] on link "Open Till" at bounding box center [220, 420] width 52 height 16
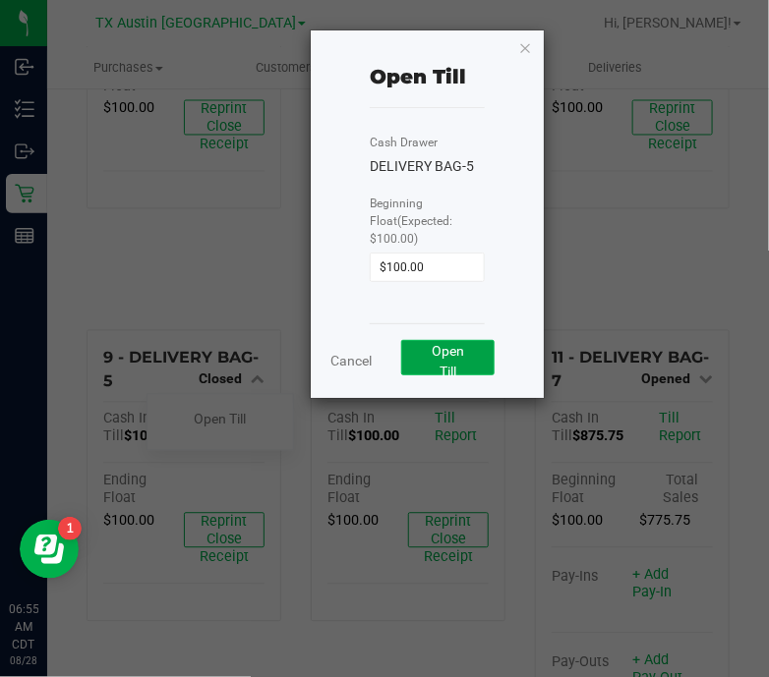
click at [460, 347] on button "Open Till" at bounding box center [447, 357] width 93 height 35
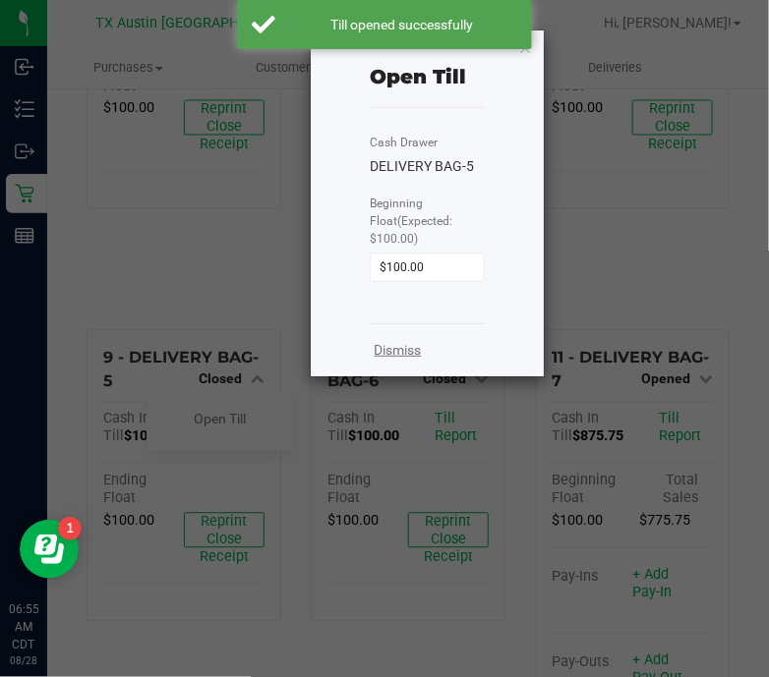
click at [398, 340] on link "Dismiss" at bounding box center [398, 350] width 47 height 21
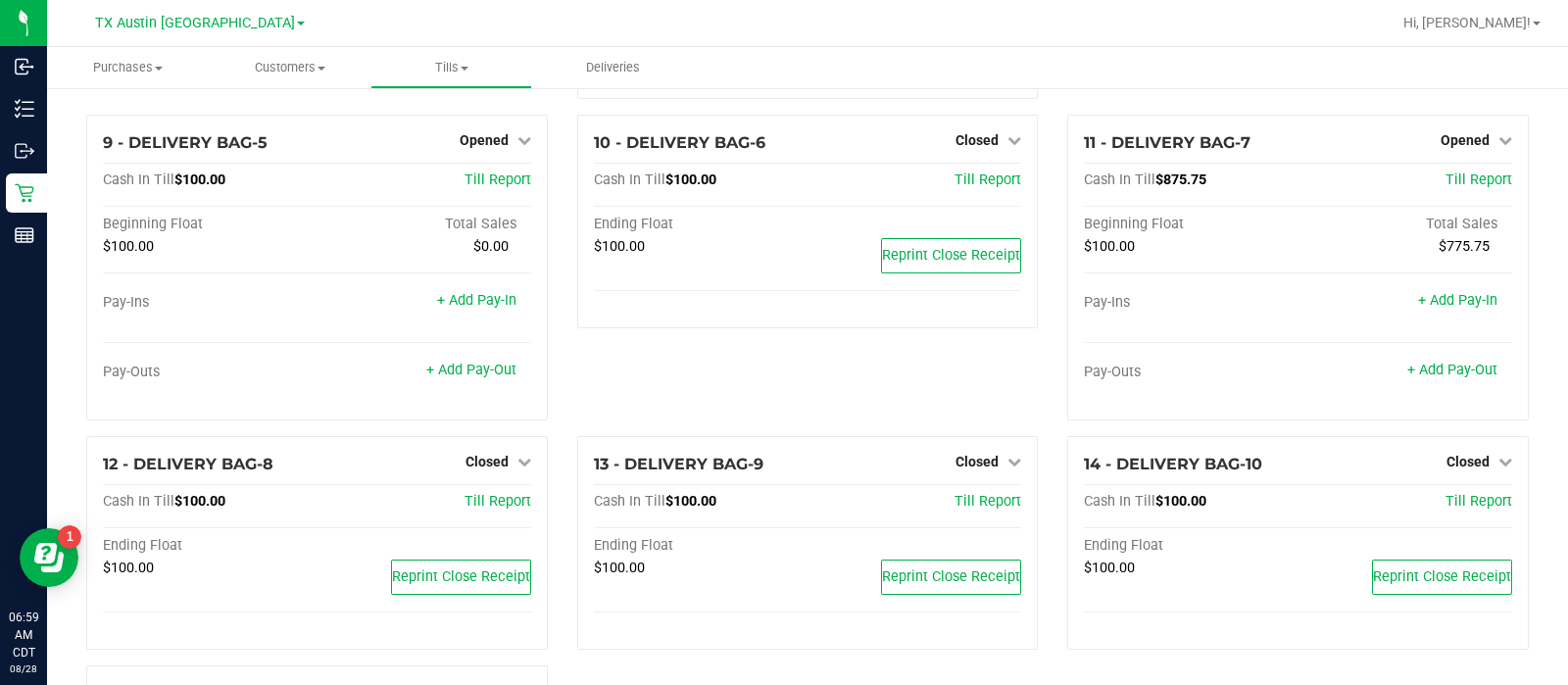
scroll to position [665, 0]
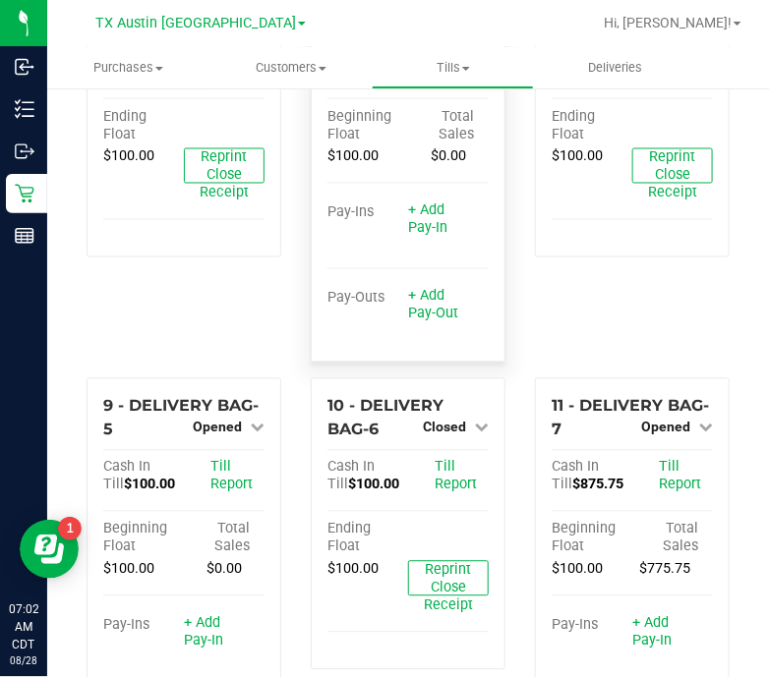
click at [359, 148] on span "$100.00" at bounding box center [352, 156] width 51 height 17
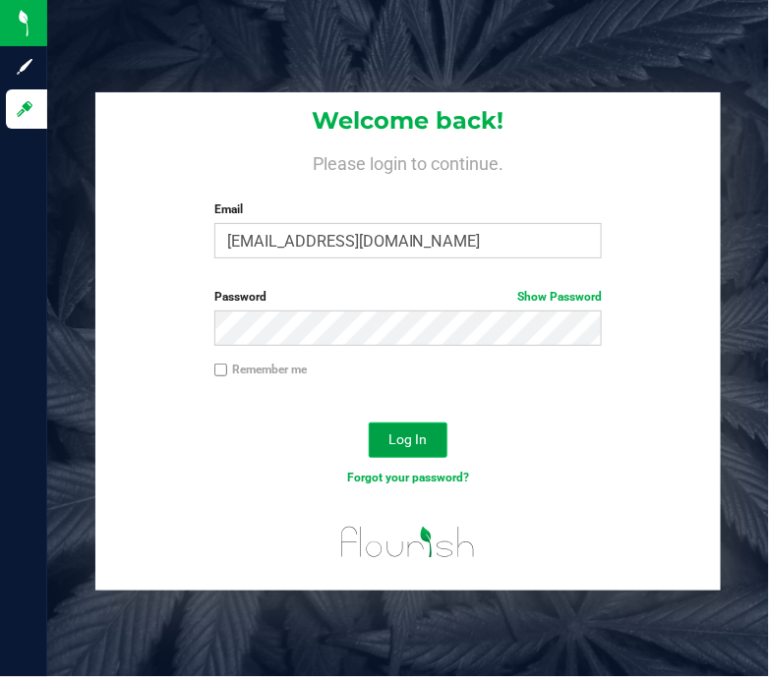
click at [444, 444] on button "Log In" at bounding box center [408, 440] width 79 height 35
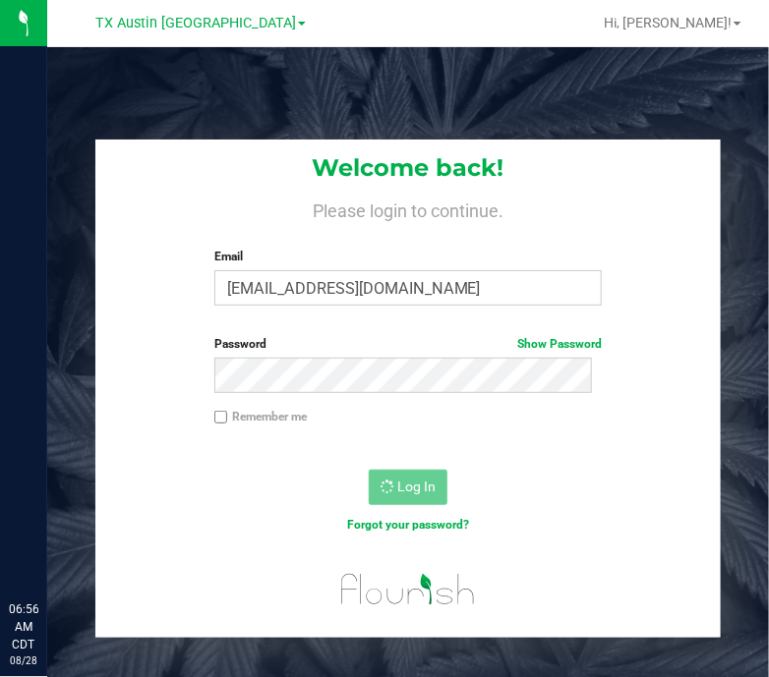
click at [265, 4] on div "TX Austin [GEOGRAPHIC_DATA]" at bounding box center [204, 23] width 295 height 38
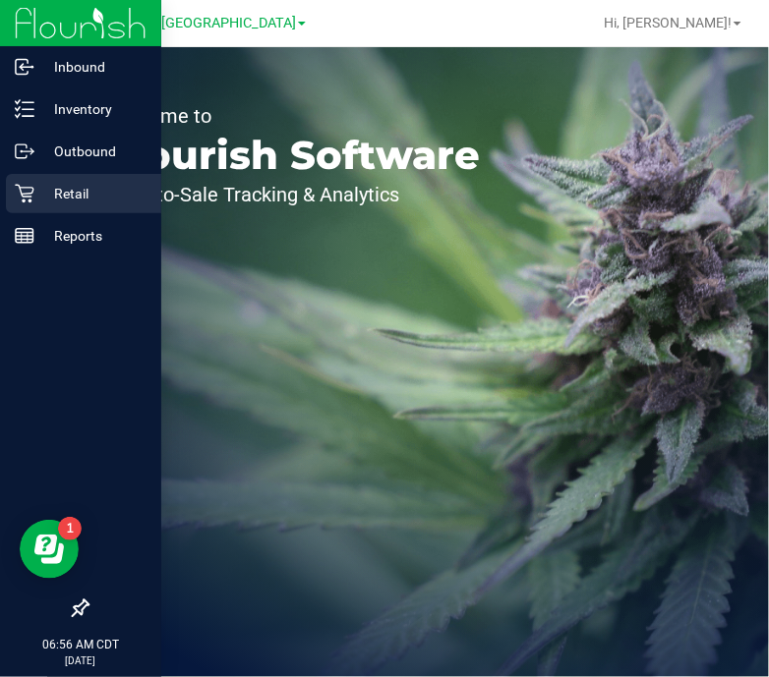
click at [75, 194] on p "Retail" at bounding box center [93, 194] width 118 height 24
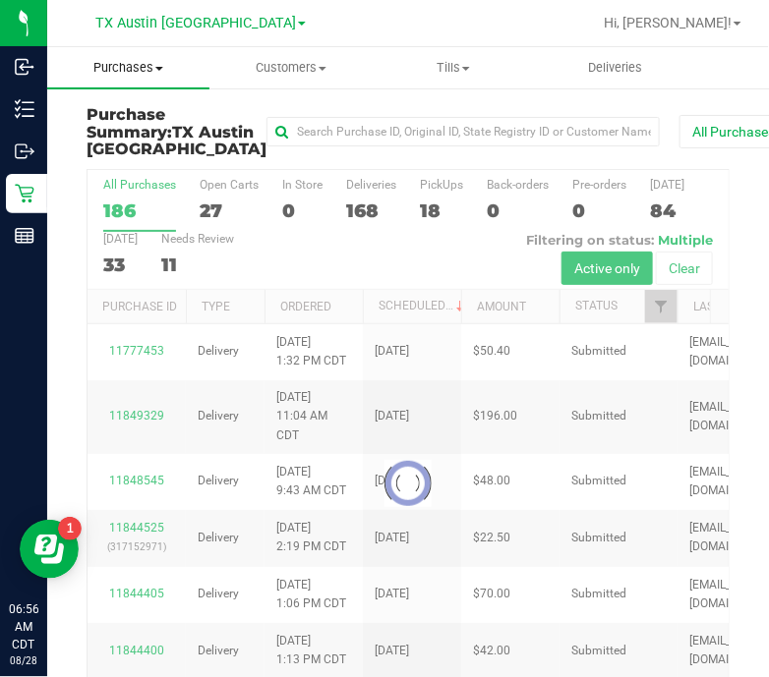
click at [148, 66] on span "Purchases" at bounding box center [128, 68] width 162 height 18
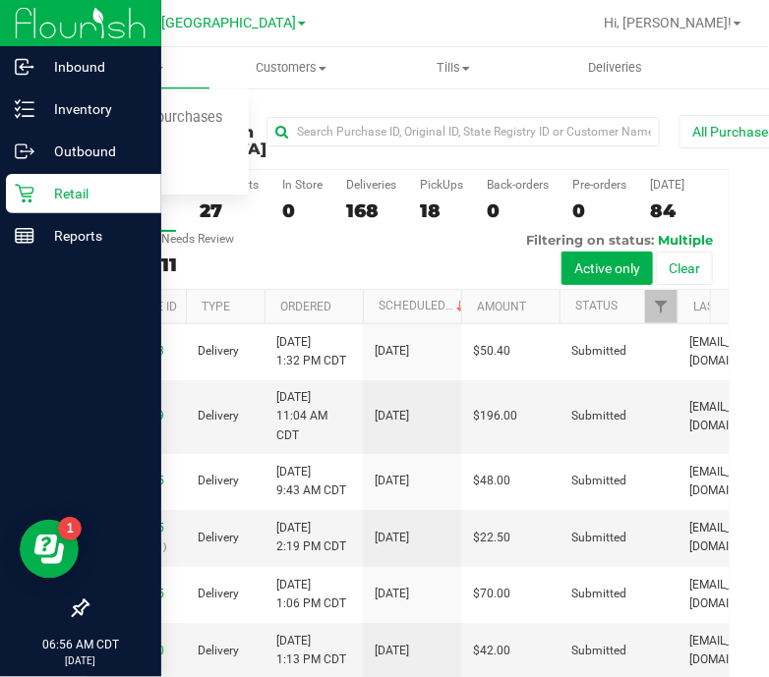
click at [29, 189] on icon at bounding box center [25, 194] width 20 height 20
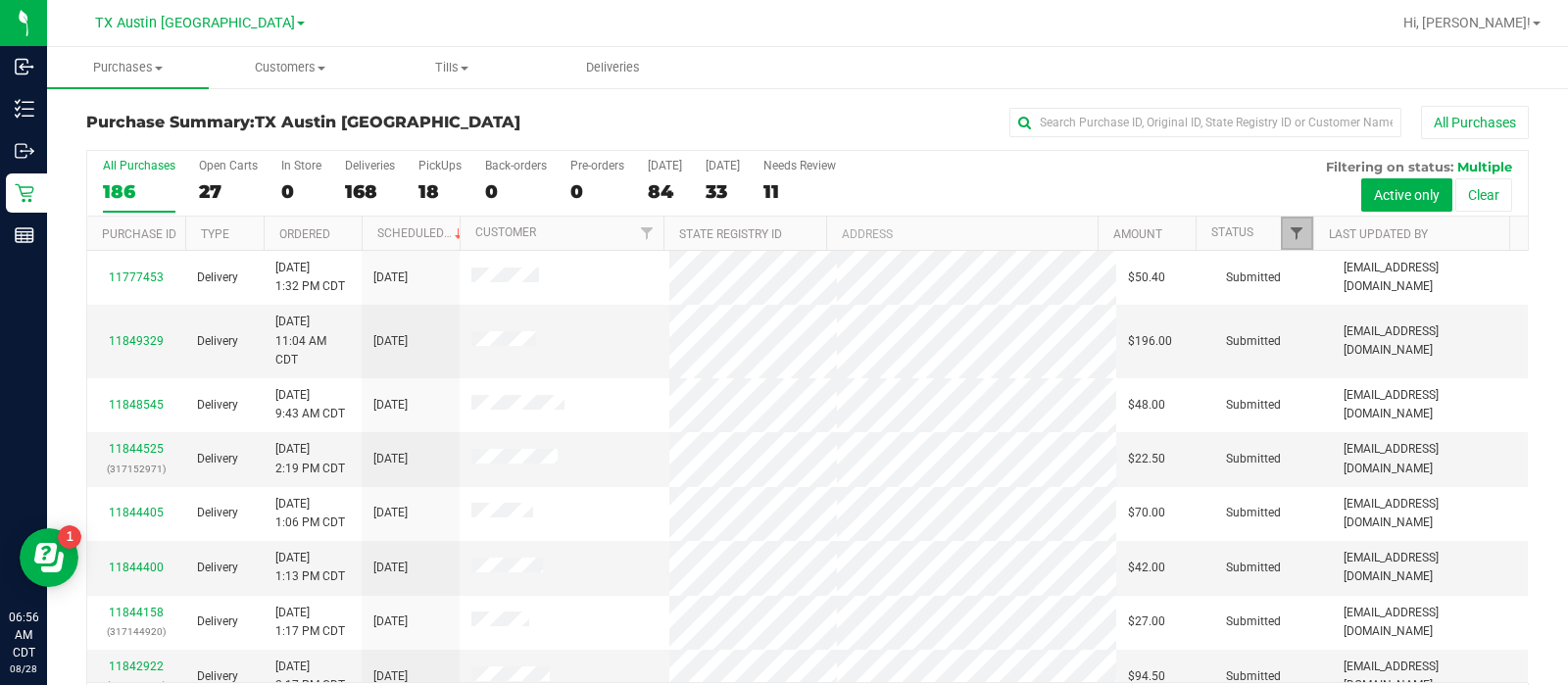
click at [766, 236] on span "Filter" at bounding box center [1297, 233] width 16 height 16
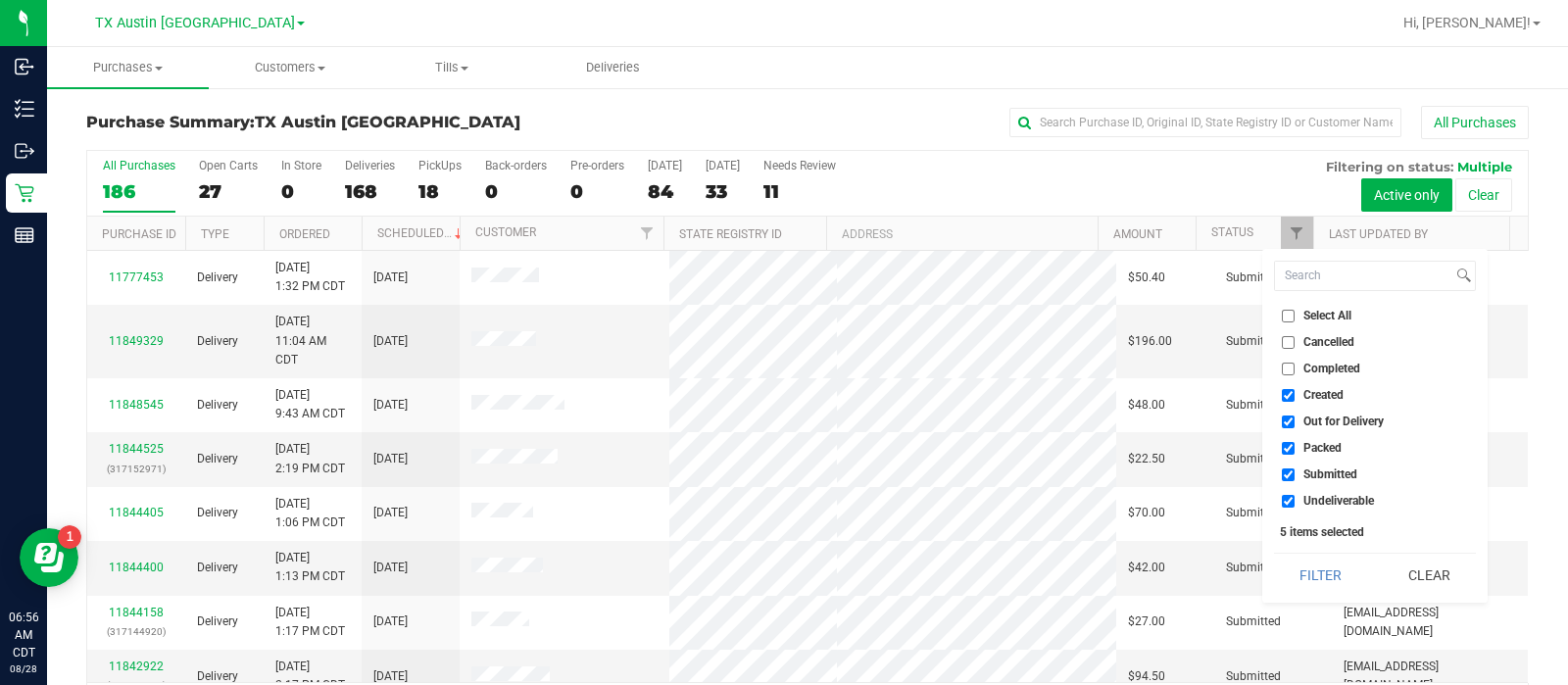
click at [766, 391] on span "Created" at bounding box center [1324, 395] width 40 height 12
click at [766, 391] on input "Created" at bounding box center [1288, 395] width 13 height 13
checkbox input "false"
click at [766, 443] on span "Packed" at bounding box center [1323, 448] width 38 height 12
click at [766, 443] on input "Packed" at bounding box center [1288, 448] width 13 height 13
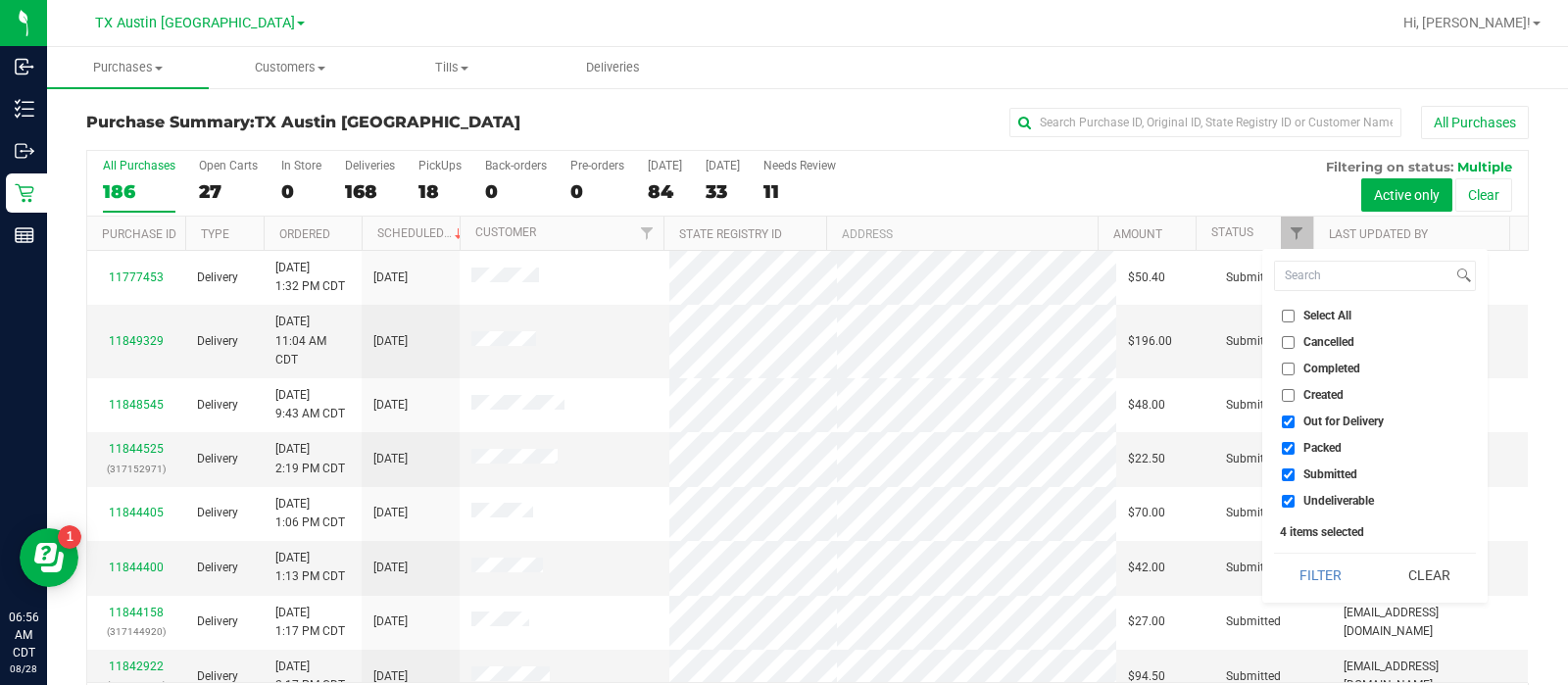
checkbox input "false"
click at [766, 478] on span "Submitted" at bounding box center [1331, 475] width 54 height 12
click at [766, 478] on input "Submitted" at bounding box center [1288, 475] width 13 height 13
checkbox input "false"
click at [766, 568] on button "Filter" at bounding box center [1321, 574] width 94 height 43
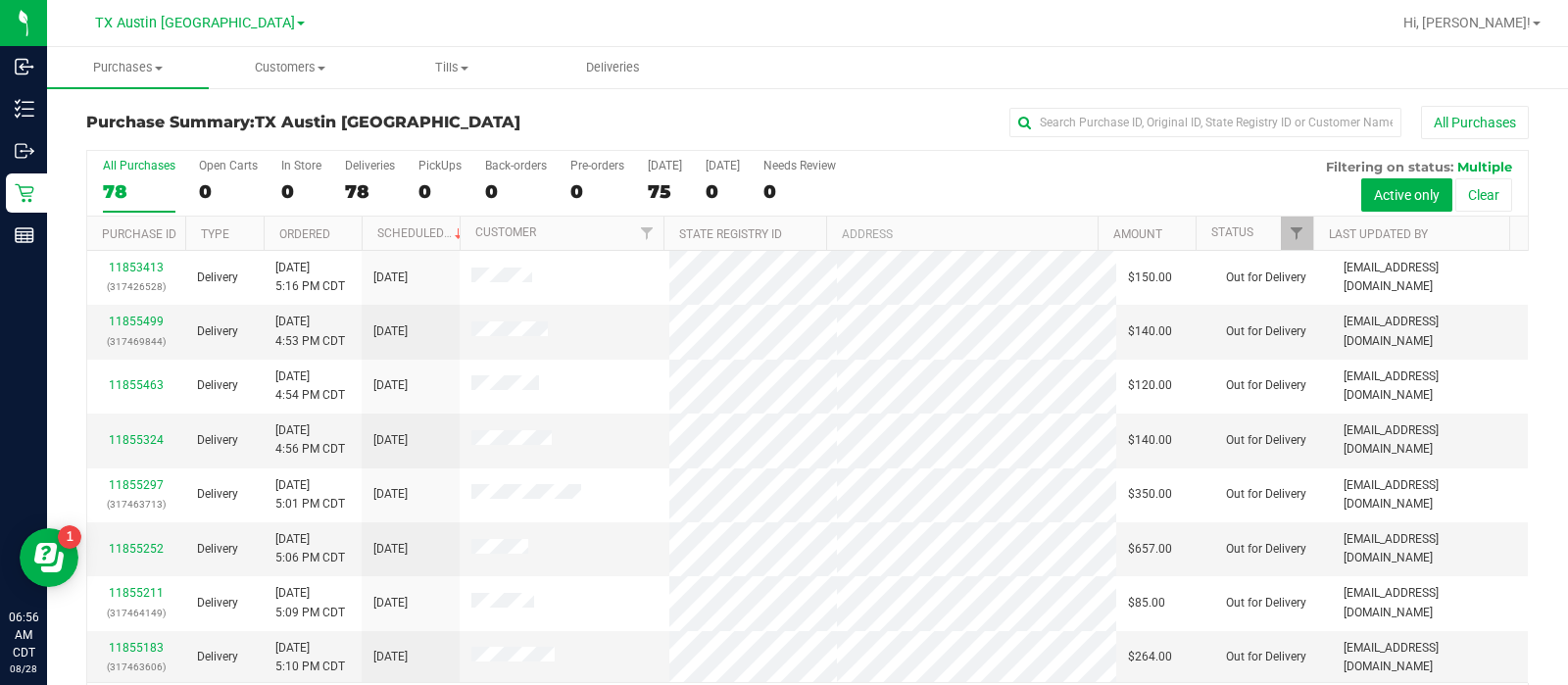
scroll to position [64, 0]
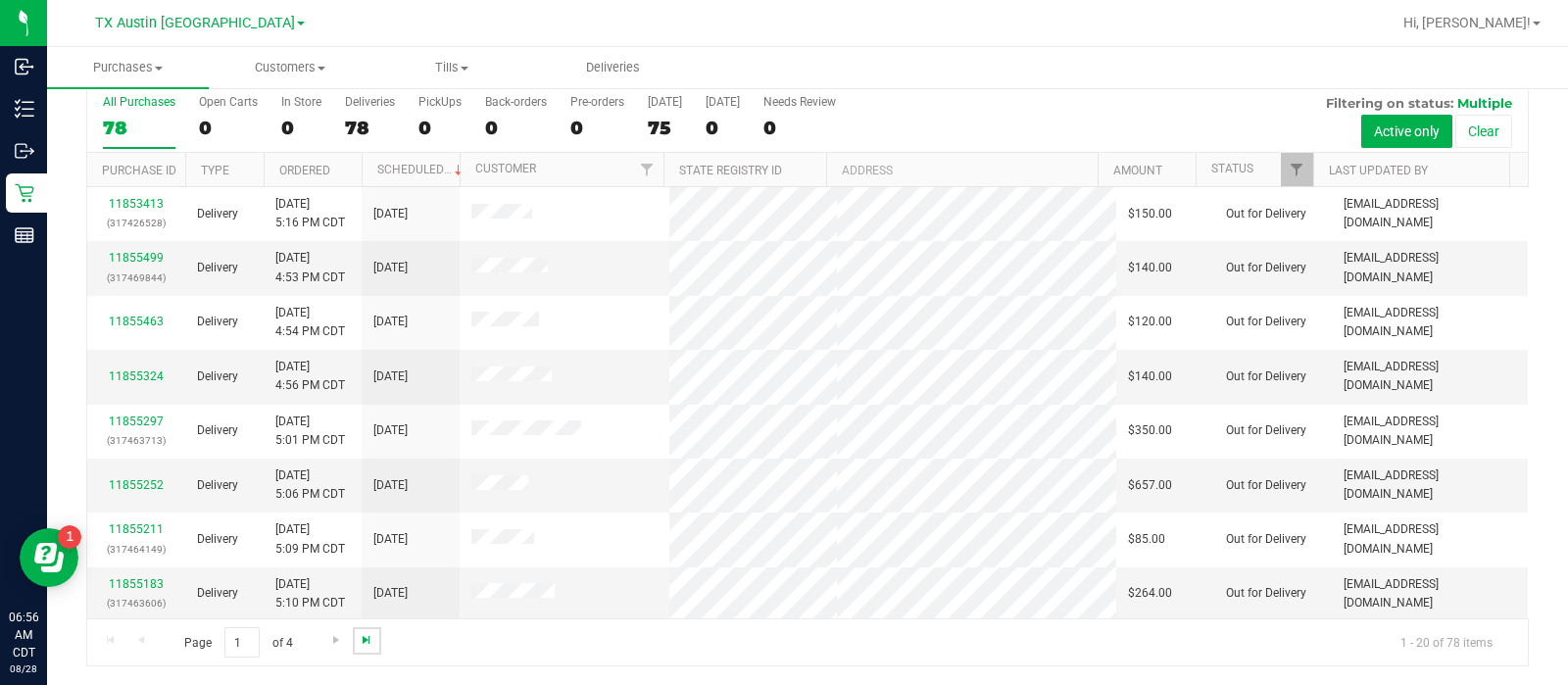
click at [365, 634] on span "Go to the last page" at bounding box center [367, 640] width 16 height 16
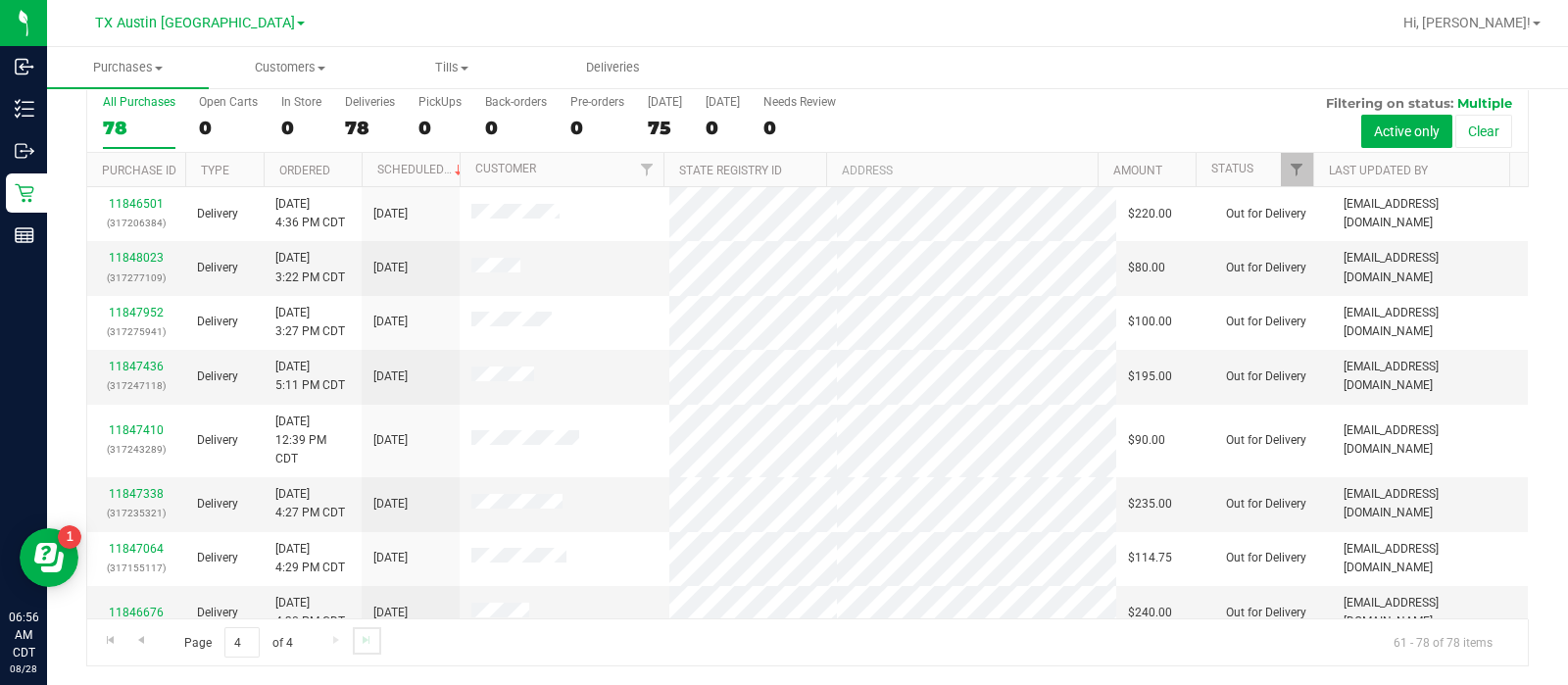
scroll to position [711, 0]
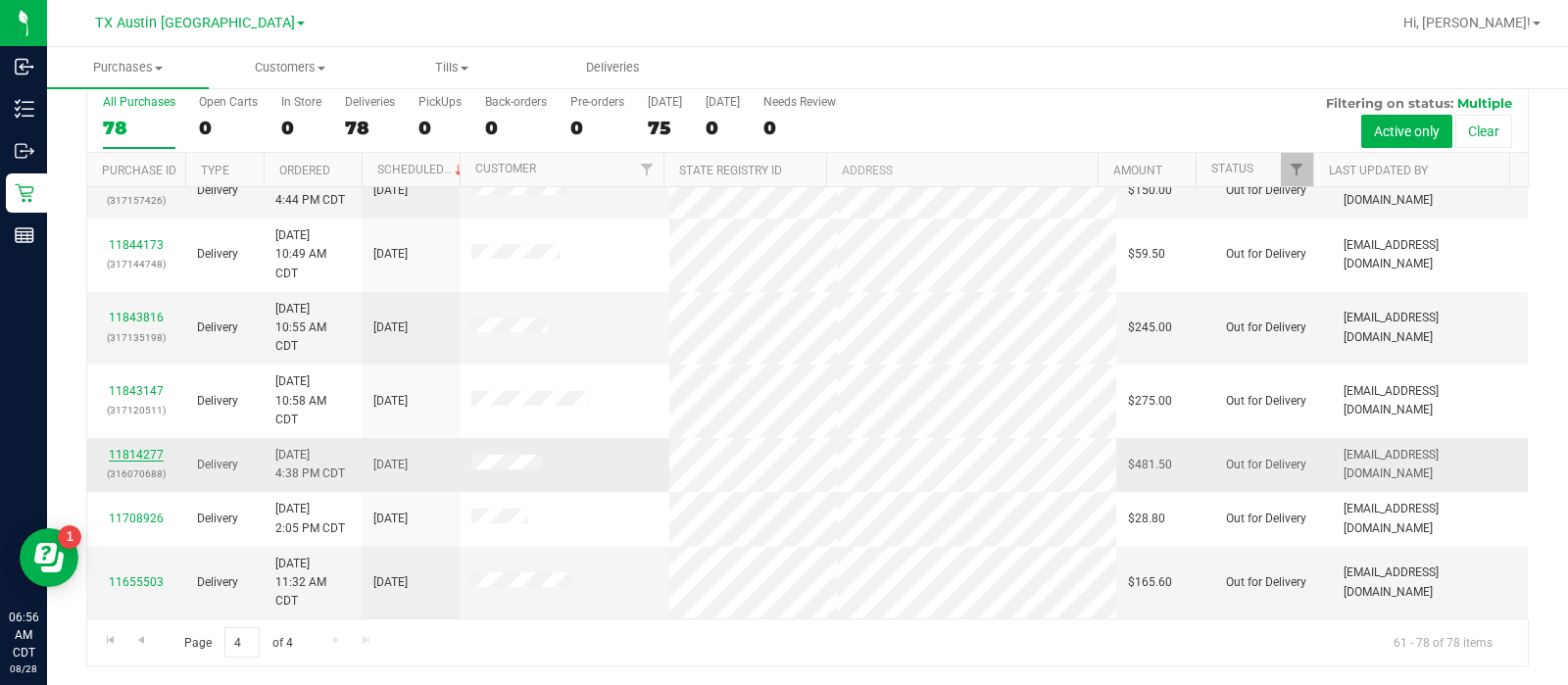
click at [145, 449] on link "11814277" at bounding box center [136, 455] width 55 height 14
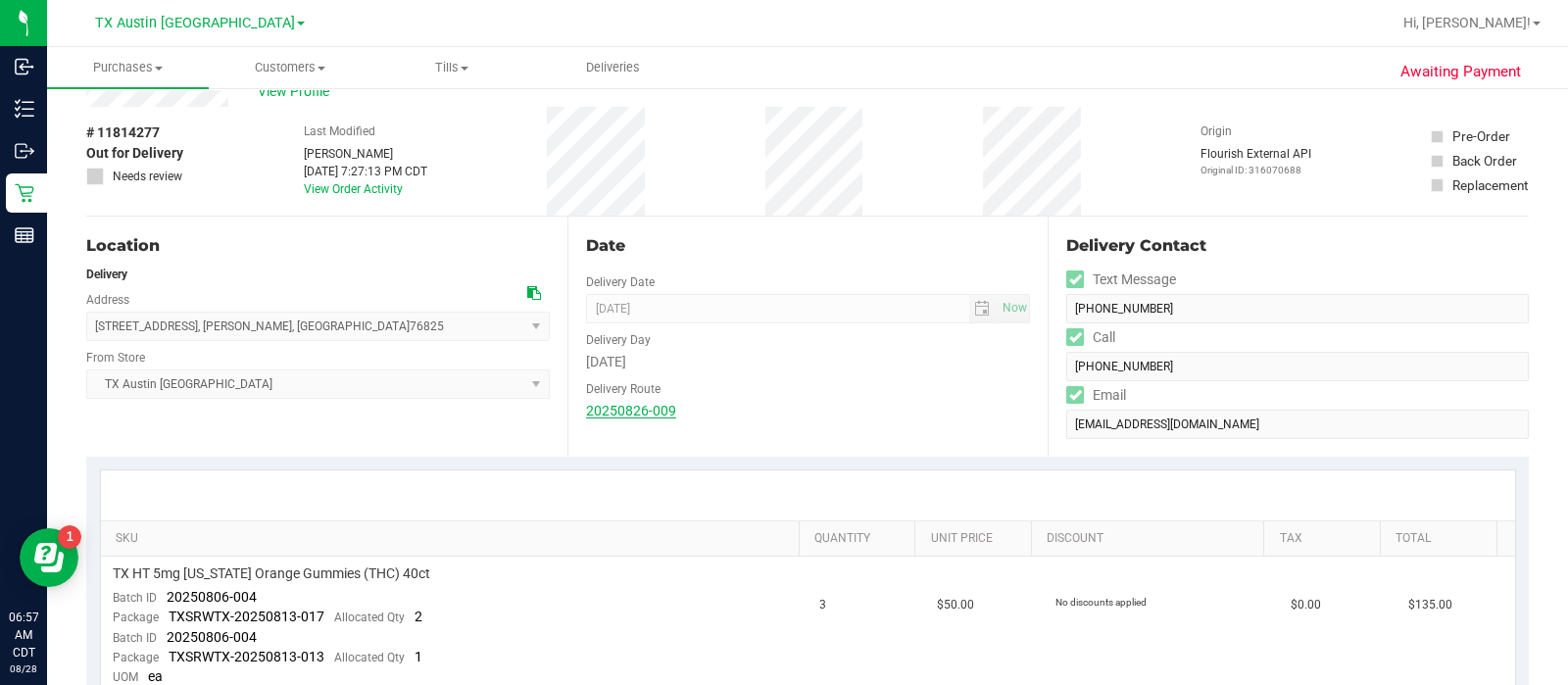
click at [620, 409] on link "20250826-009" at bounding box center [631, 411] width 90 height 16
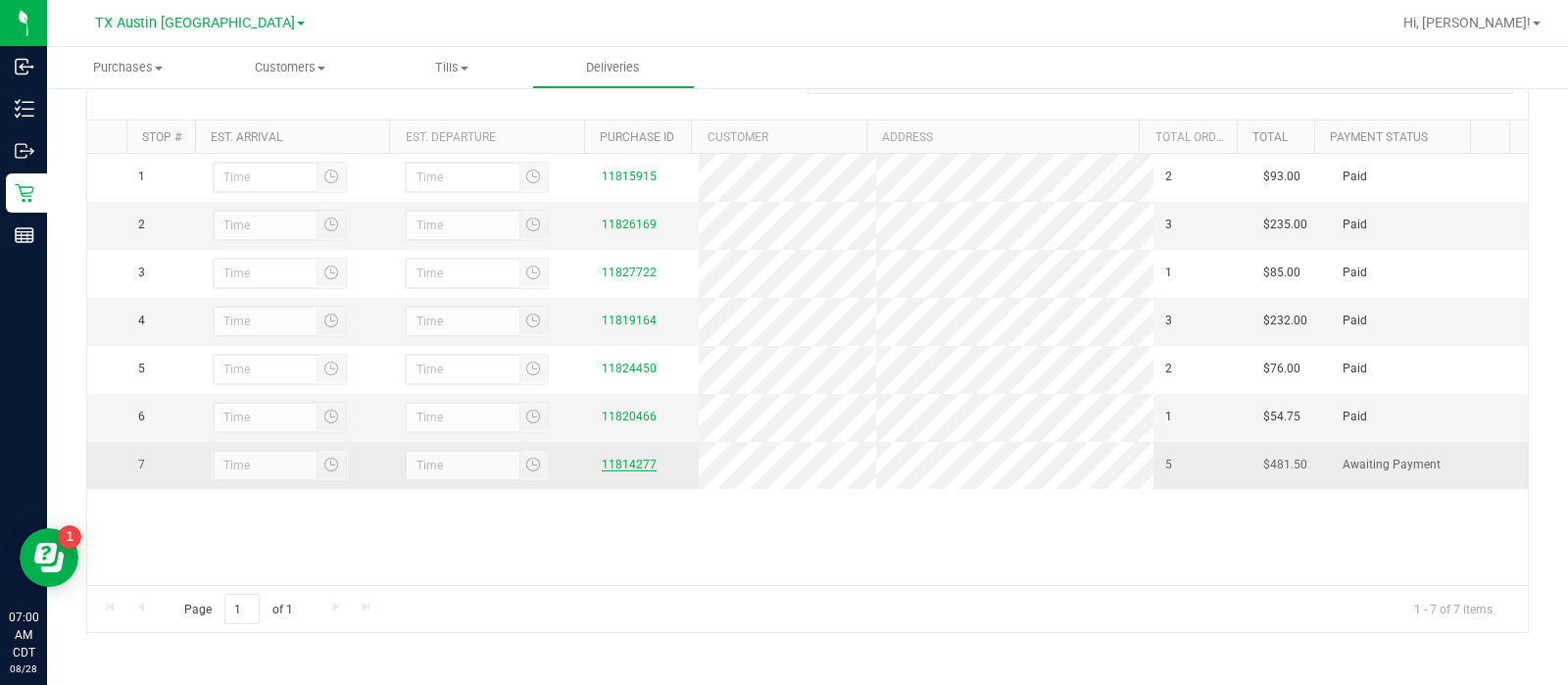
click at [622, 462] on link "11814277" at bounding box center [629, 465] width 55 height 14
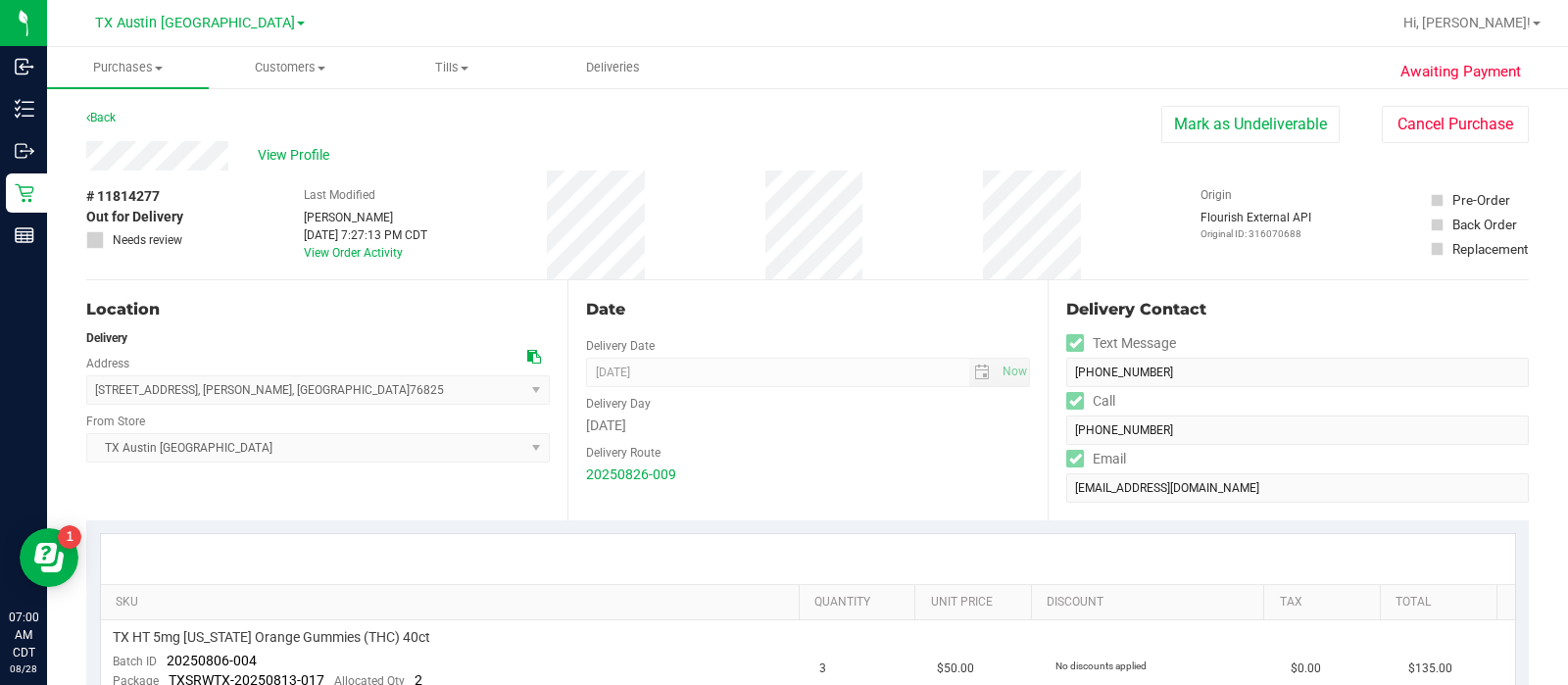
click at [143, 193] on span "# 11814277" at bounding box center [124, 196] width 74 height 21
copy span "11814277"
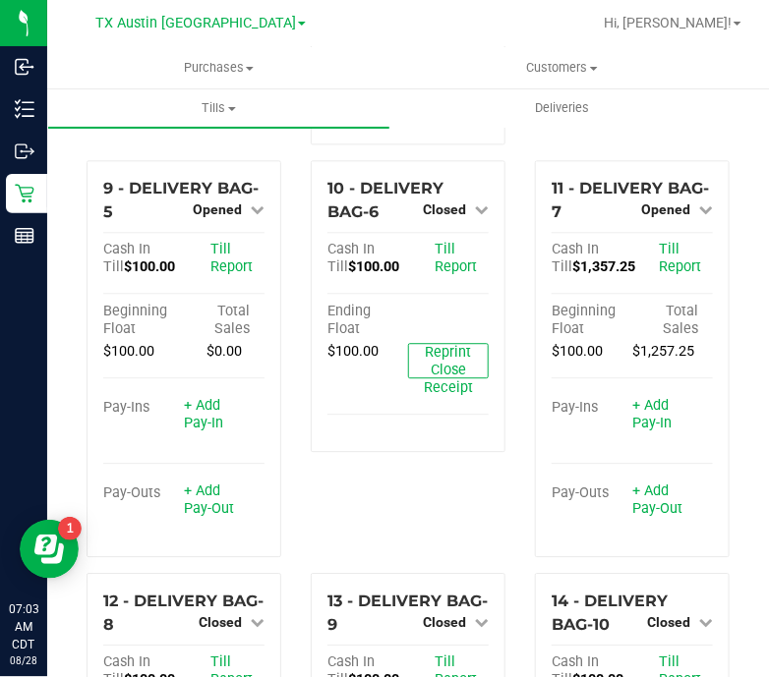
scroll to position [894, 0]
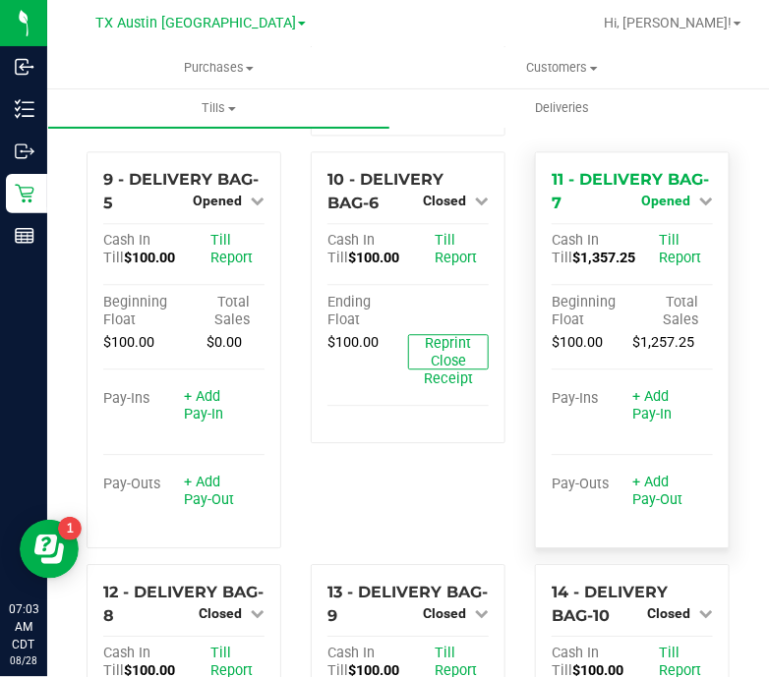
click at [651, 193] on span "Opened" at bounding box center [665, 201] width 49 height 16
click at [672, 233] on link "Close Till" at bounding box center [668, 241] width 53 height 16
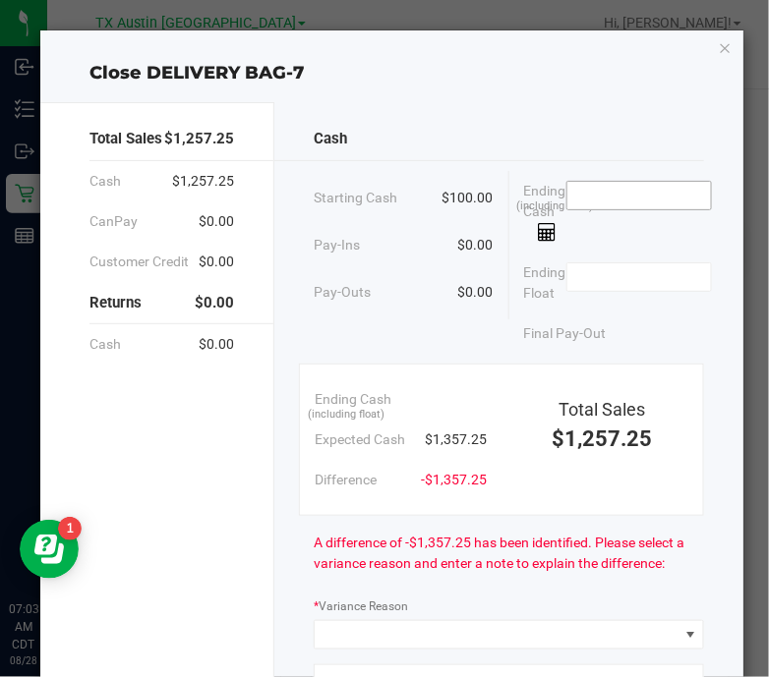
click at [647, 197] on input at bounding box center [639, 196] width 145 height 28
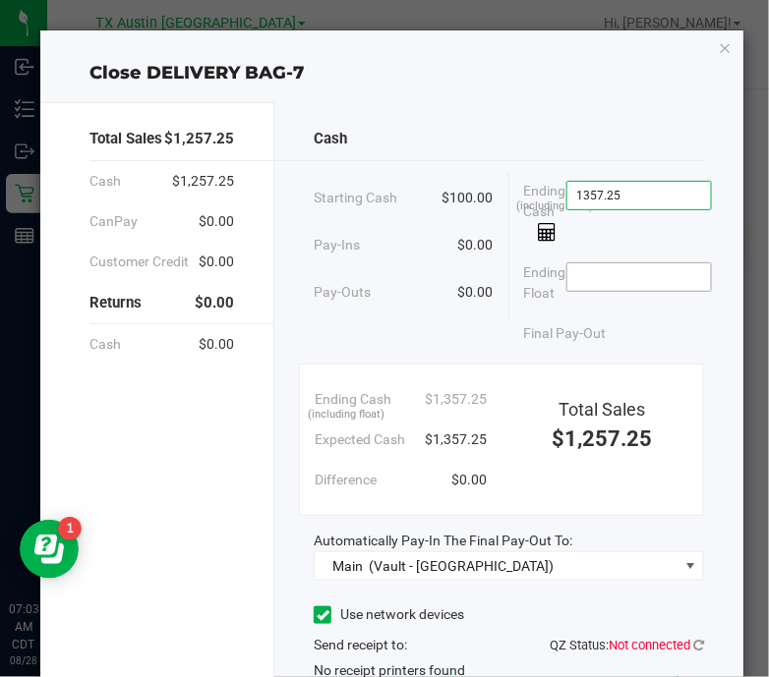
type input "$1,357.25"
click at [668, 270] on input at bounding box center [639, 277] width 145 height 28
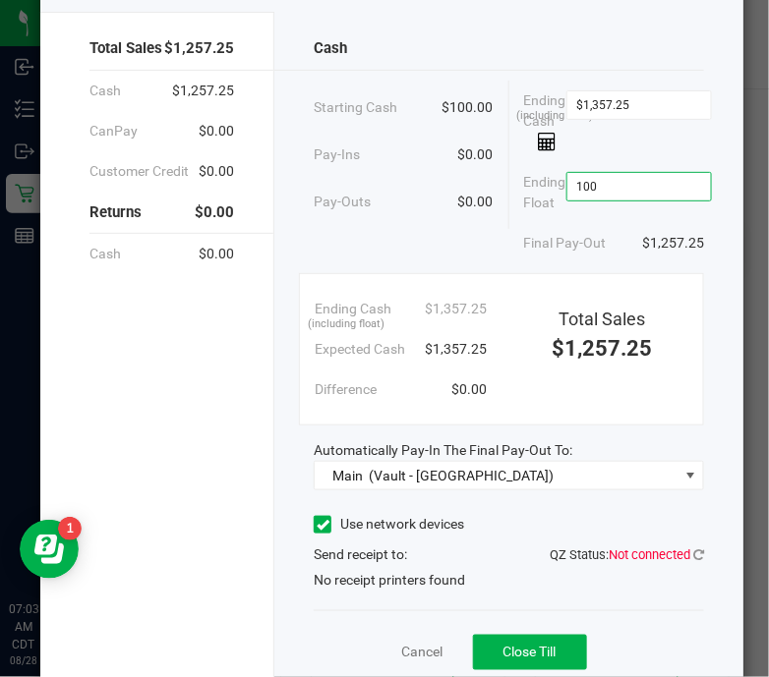
scroll to position [162, 0]
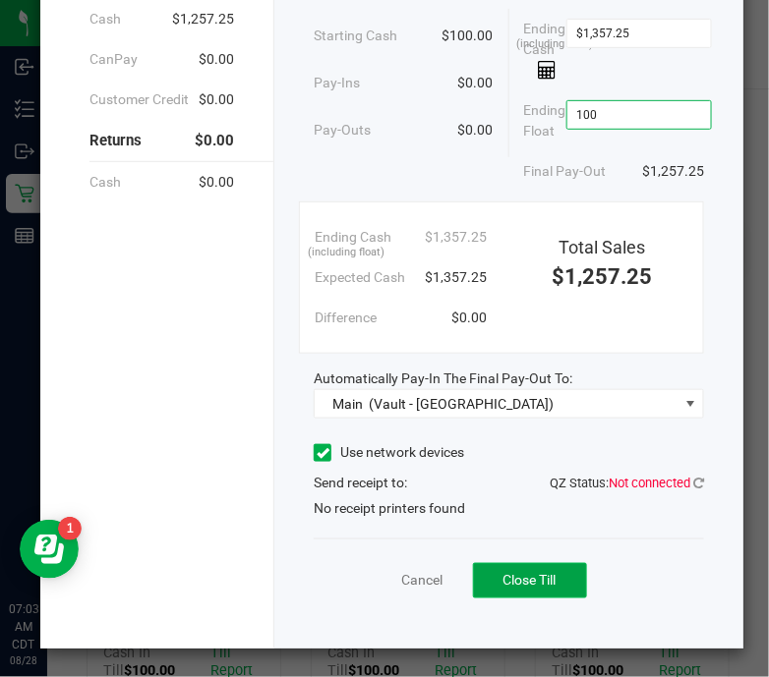
type input "$100.00"
click at [517, 582] on span "Close Till" at bounding box center [529, 580] width 53 height 16
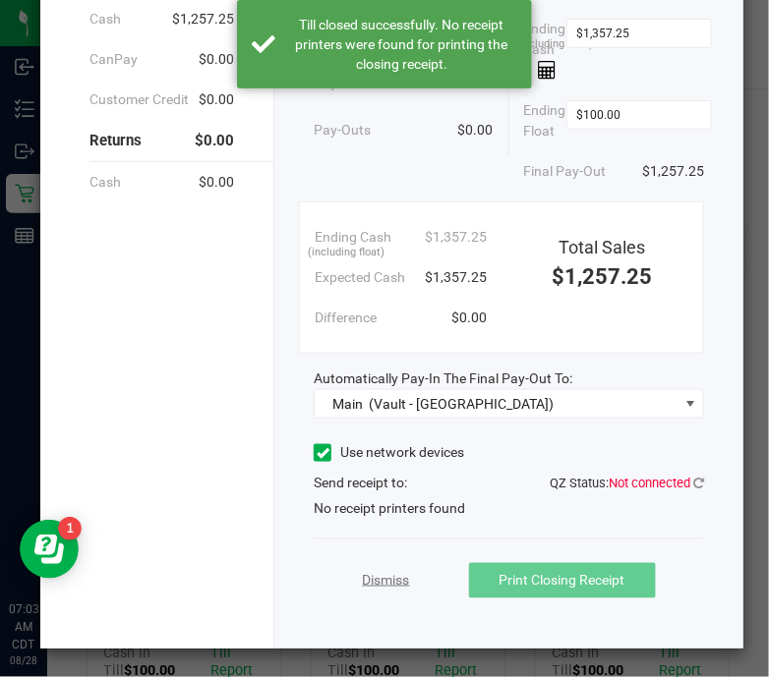
click at [371, 579] on link "Dismiss" at bounding box center [386, 580] width 47 height 21
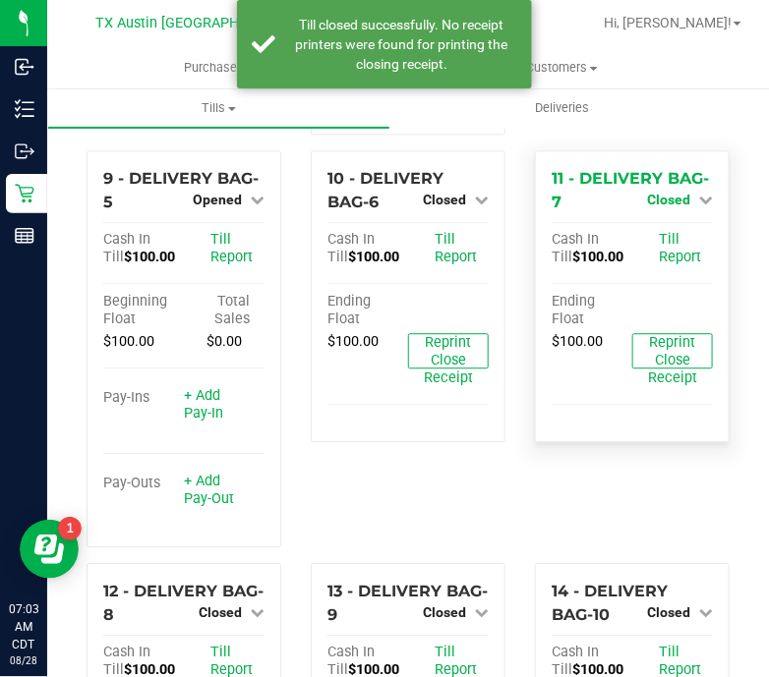
scroll to position [894, 0]
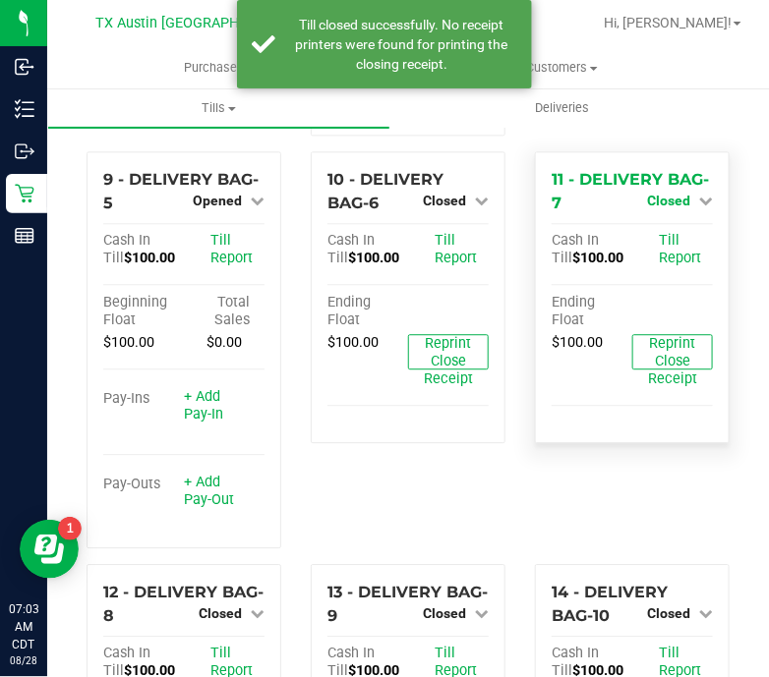
click at [678, 193] on link "Closed" at bounding box center [680, 201] width 66 height 16
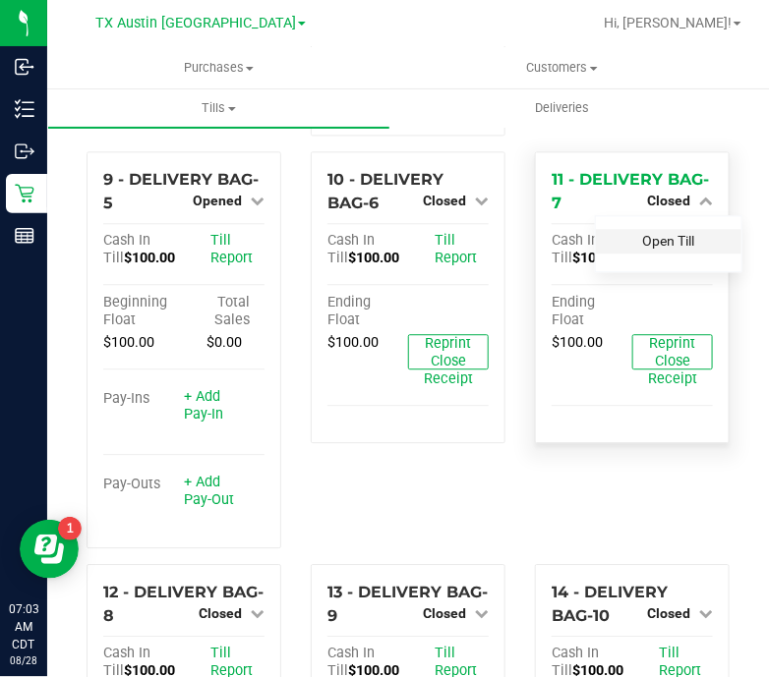
click at [661, 233] on link "Open Till" at bounding box center [668, 241] width 52 height 16
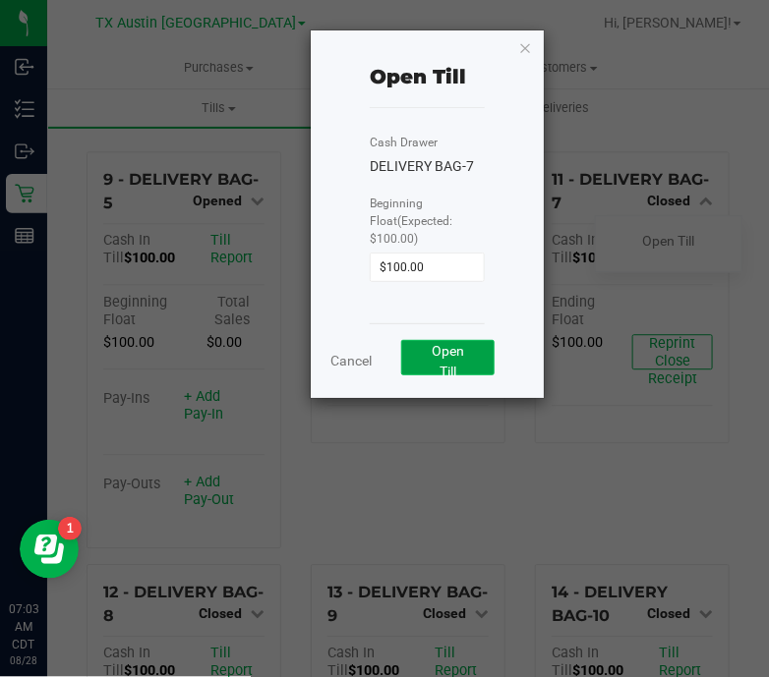
click at [452, 343] on span "Open Till" at bounding box center [448, 361] width 32 height 36
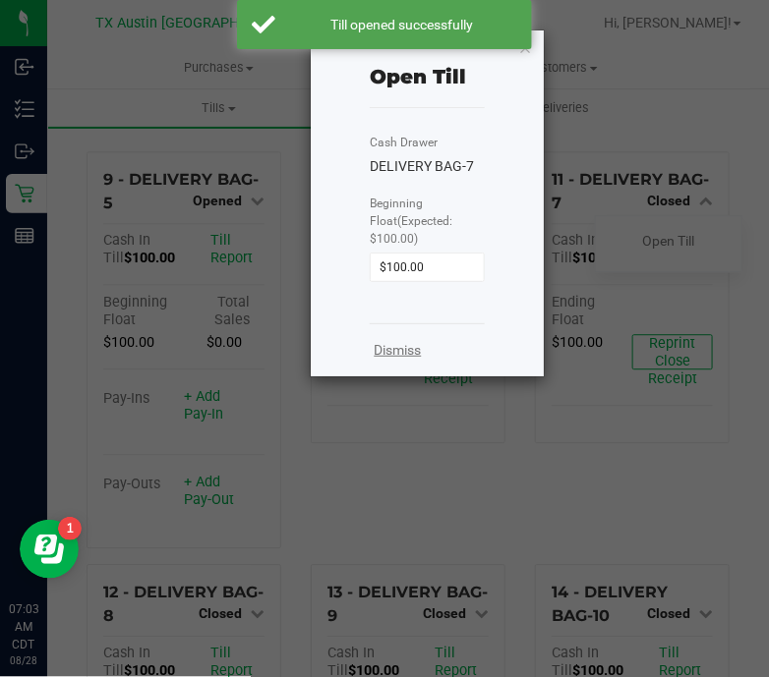
click at [408, 340] on link "Dismiss" at bounding box center [398, 350] width 47 height 21
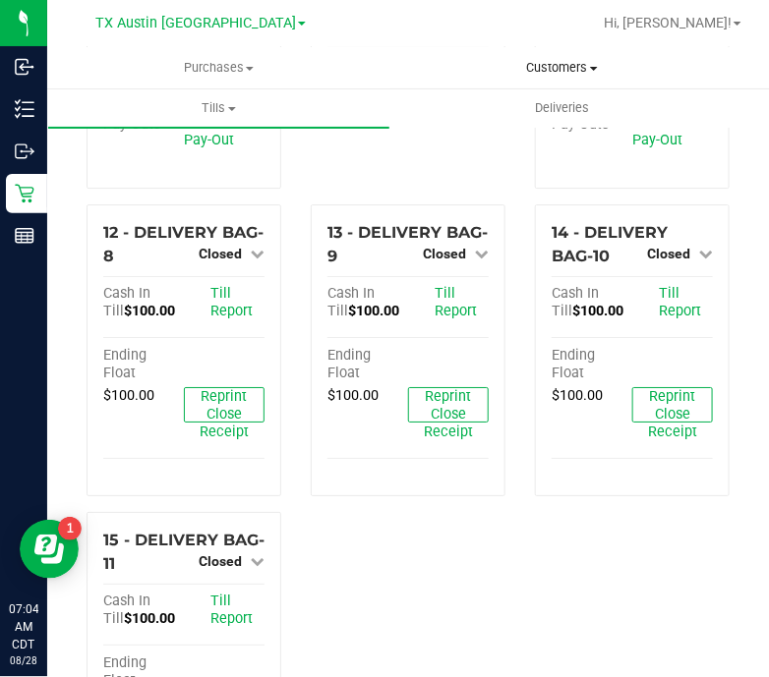
scroll to position [1255, 0]
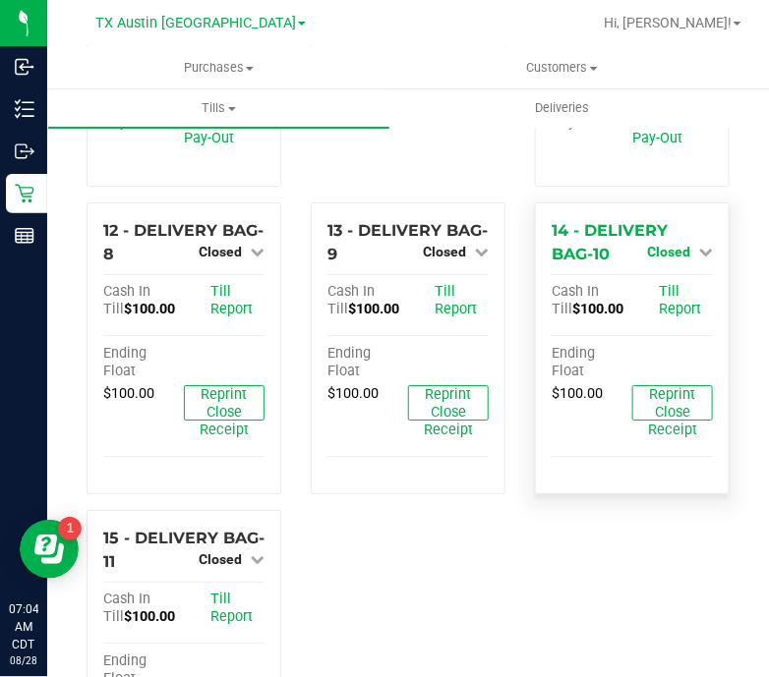
click at [699, 245] on icon at bounding box center [706, 252] width 14 height 14
click at [660, 284] on link "Open Till" at bounding box center [668, 292] width 52 height 16
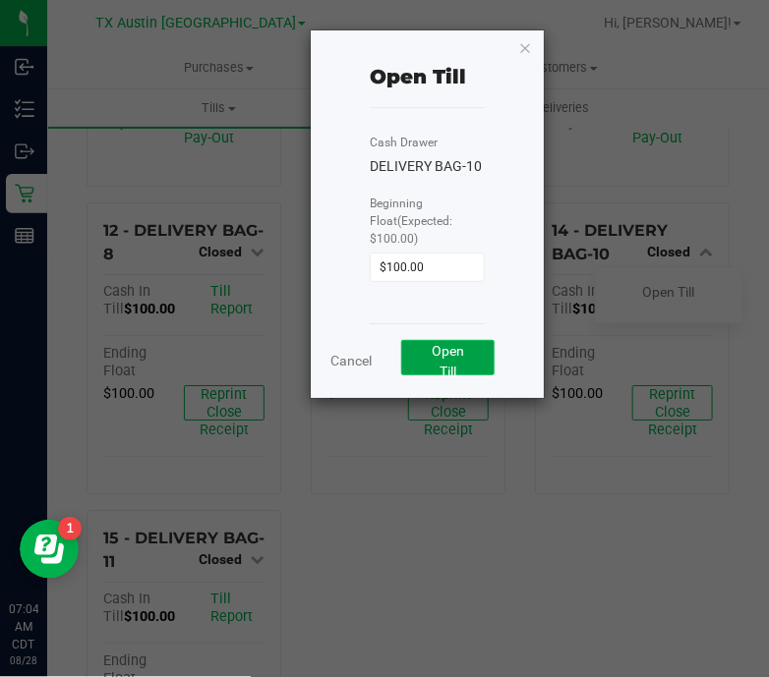
click at [453, 343] on span "Open Till" at bounding box center [448, 361] width 32 height 36
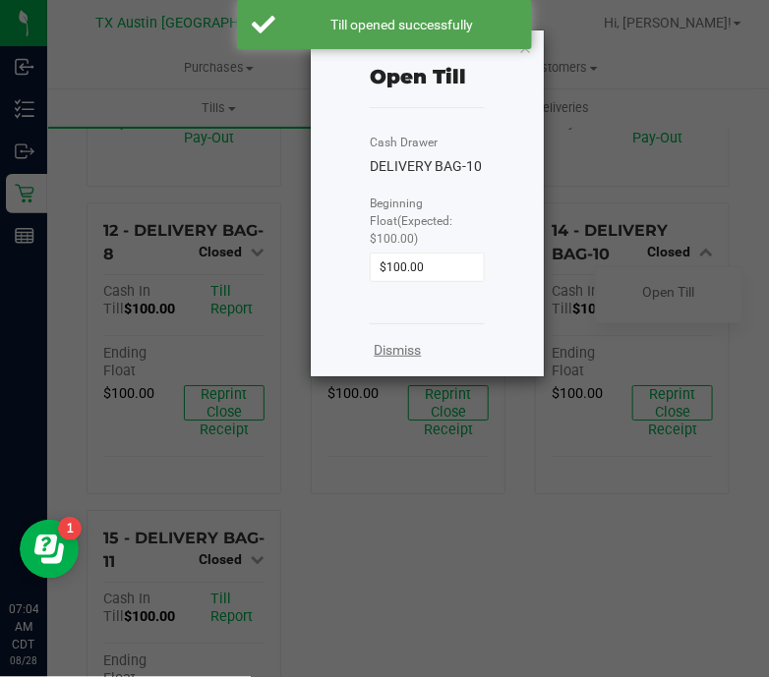
click at [397, 340] on link "Dismiss" at bounding box center [398, 350] width 47 height 21
